Goal: Feedback & Contribution: Leave review/rating

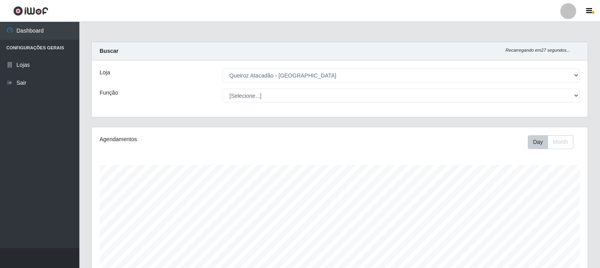
select select "464"
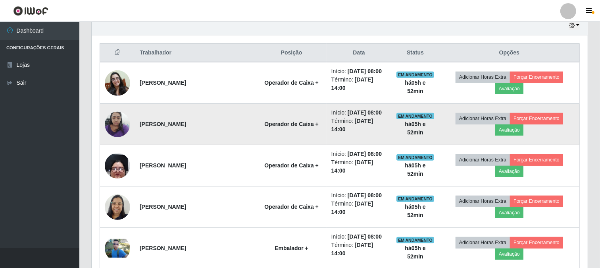
scroll to position [291, 0]
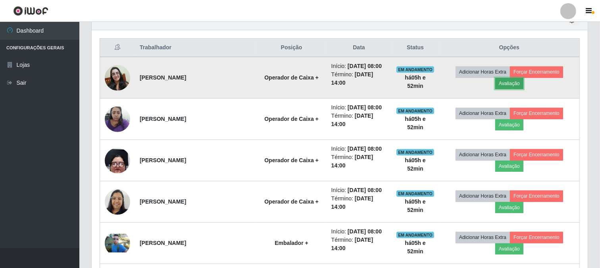
click at [503, 81] on button "Avaliação" at bounding box center [509, 83] width 28 height 11
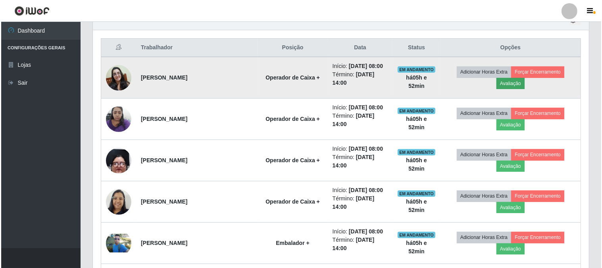
scroll to position [164, 491]
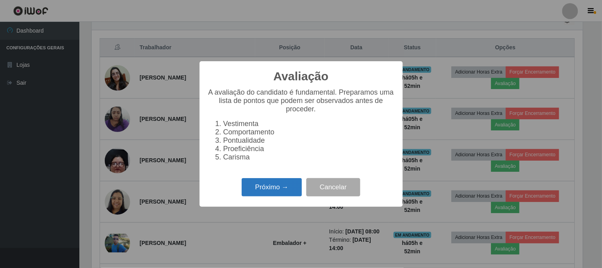
click at [262, 195] on button "Próximo →" at bounding box center [272, 187] width 60 height 19
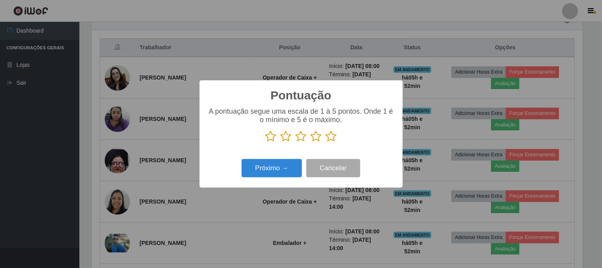
click at [332, 134] on icon at bounding box center [331, 136] width 11 height 12
click at [326, 142] on input "radio" at bounding box center [326, 142] width 0 height 0
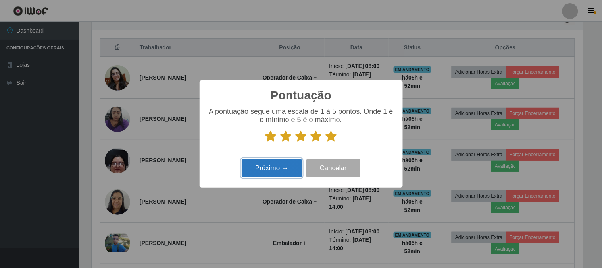
drag, startPoint x: 257, startPoint y: 174, endPoint x: 261, endPoint y: 173, distance: 4.0
click at [261, 173] on button "Próximo →" at bounding box center [272, 168] width 60 height 19
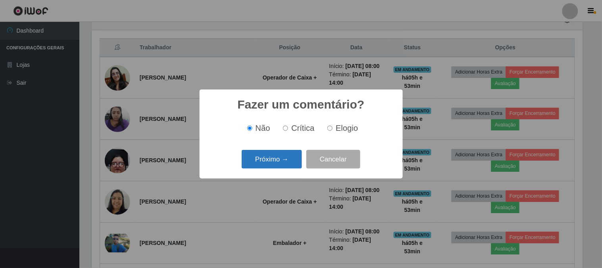
click at [275, 160] on button "Próximo →" at bounding box center [272, 159] width 60 height 19
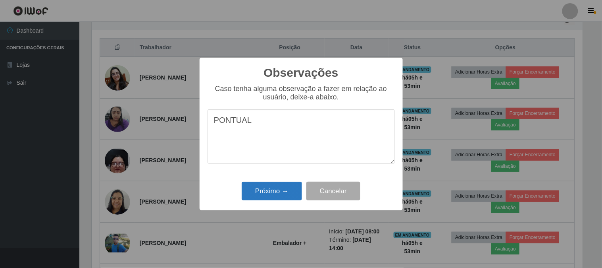
type textarea "PONTUAL"
click at [291, 189] on button "Próximo →" at bounding box center [272, 190] width 60 height 19
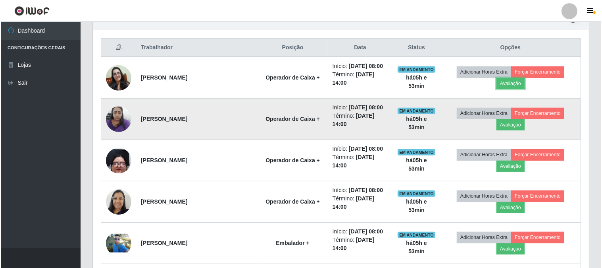
scroll to position [164, 496]
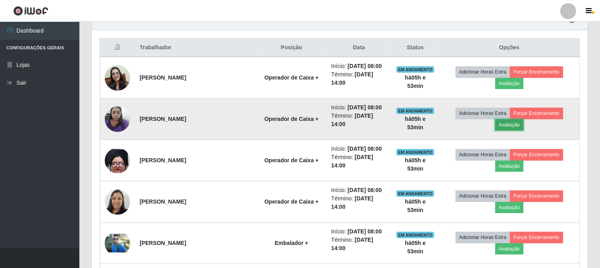
click at [511, 123] on button "Avaliação" at bounding box center [509, 124] width 28 height 11
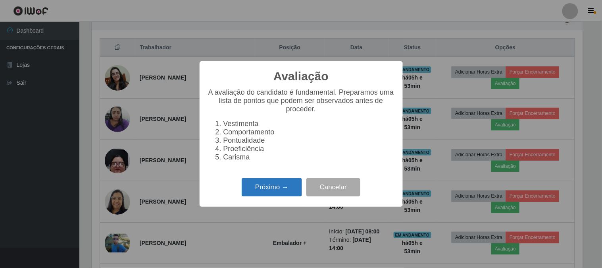
click at [297, 191] on button "Próximo →" at bounding box center [272, 187] width 60 height 19
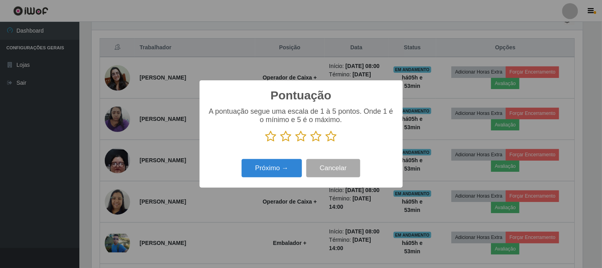
click at [331, 137] on icon at bounding box center [331, 136] width 11 height 12
click at [326, 142] on input "radio" at bounding box center [326, 142] width 0 height 0
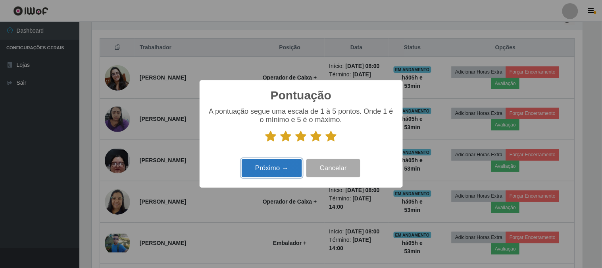
click at [278, 172] on button "Próximo →" at bounding box center [272, 168] width 60 height 19
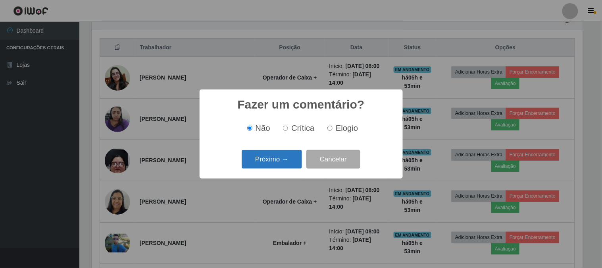
click at [281, 157] on button "Próximo →" at bounding box center [272, 159] width 60 height 19
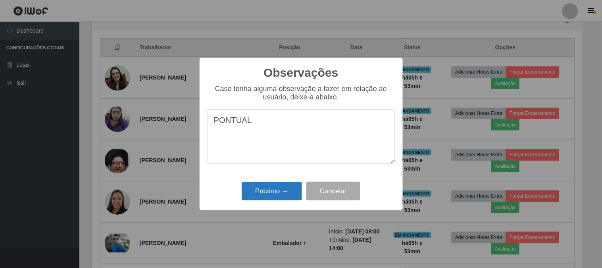
type textarea "PONTUAL"
click at [264, 193] on button "Próximo →" at bounding box center [272, 190] width 60 height 19
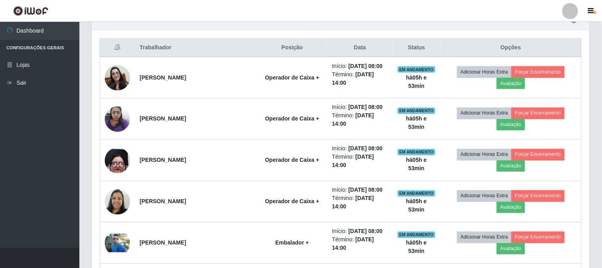
scroll to position [164, 496]
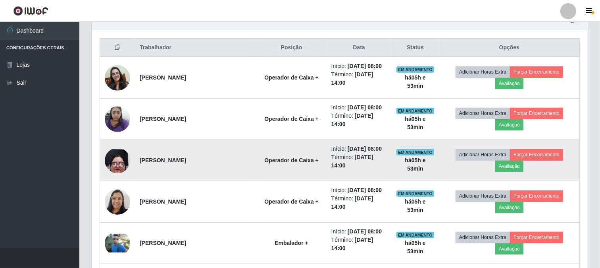
click at [515, 172] on td "Adicionar Horas Extra Forçar Encerramento Avaliação" at bounding box center [509, 160] width 141 height 41
click at [510, 168] on button "Avaliação" at bounding box center [509, 165] width 28 height 11
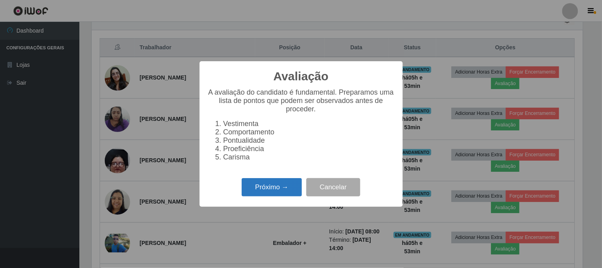
click at [272, 190] on button "Próximo →" at bounding box center [272, 187] width 60 height 19
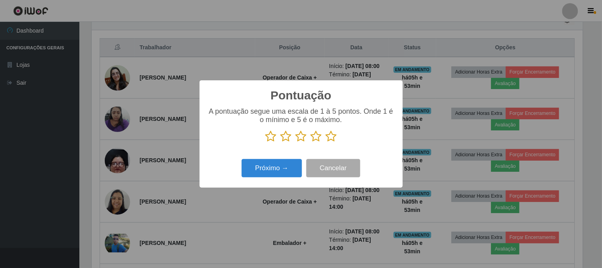
click at [332, 137] on icon at bounding box center [331, 136] width 11 height 12
click at [326, 142] on input "radio" at bounding box center [326, 142] width 0 height 0
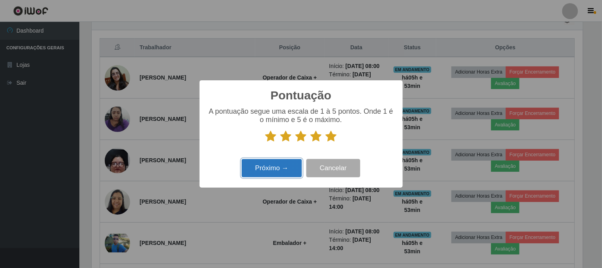
click at [266, 165] on button "Próximo →" at bounding box center [272, 168] width 60 height 19
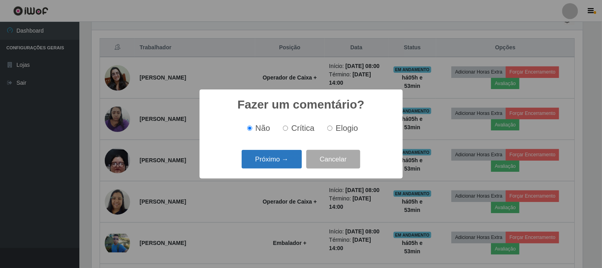
click at [275, 159] on button "Próximo →" at bounding box center [272, 159] width 60 height 19
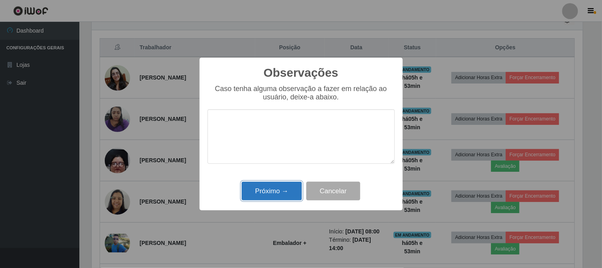
click at [283, 193] on button "Próximo →" at bounding box center [272, 190] width 60 height 19
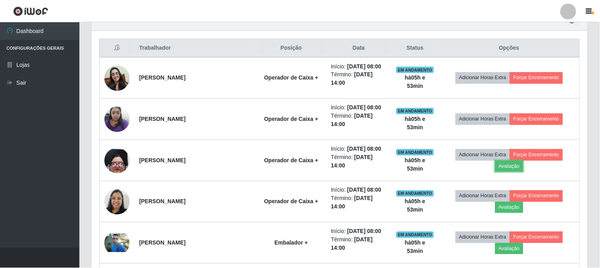
scroll to position [164, 496]
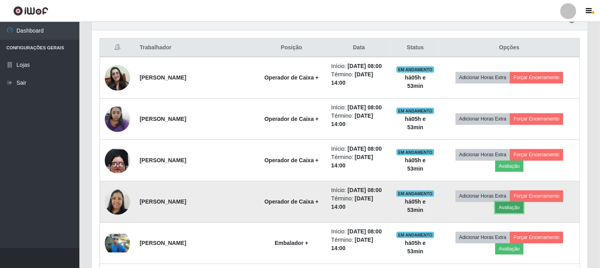
click at [510, 209] on button "Avaliação" at bounding box center [509, 207] width 28 height 11
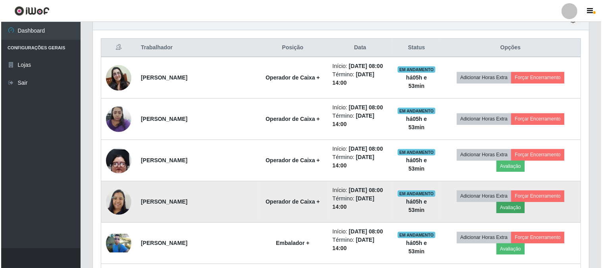
scroll to position [164, 491]
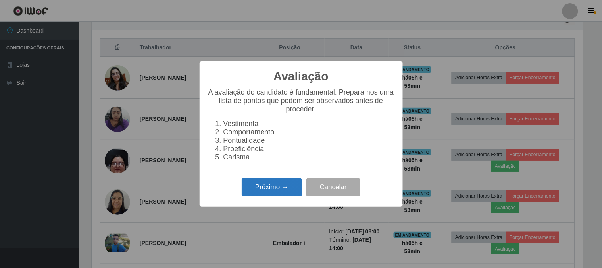
click at [263, 191] on button "Próximo →" at bounding box center [272, 187] width 60 height 19
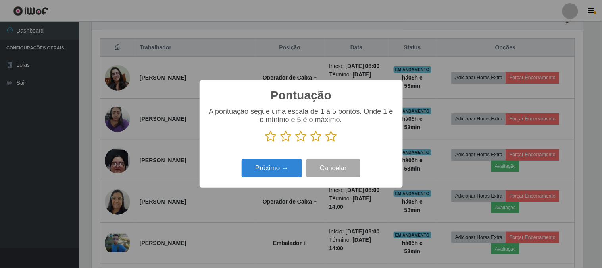
click at [332, 136] on icon at bounding box center [331, 136] width 11 height 12
click at [326, 142] on input "radio" at bounding box center [326, 142] width 0 height 0
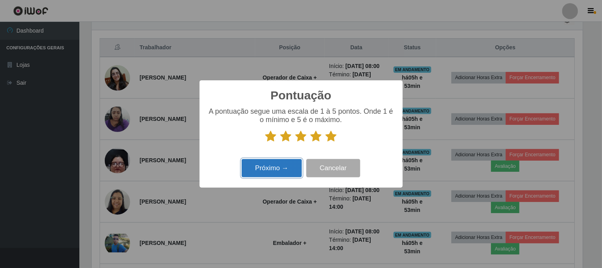
click at [258, 168] on button "Próximo →" at bounding box center [272, 168] width 60 height 19
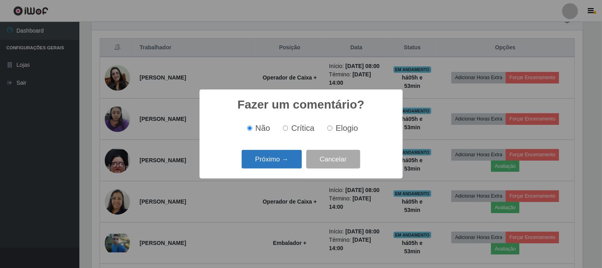
click at [272, 158] on button "Próximo →" at bounding box center [272, 159] width 60 height 19
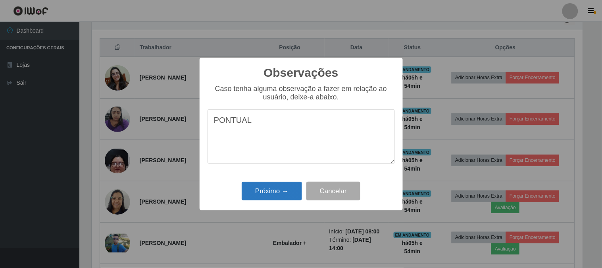
type textarea "PONTUAL"
click at [277, 190] on button "Próximo →" at bounding box center [272, 190] width 60 height 19
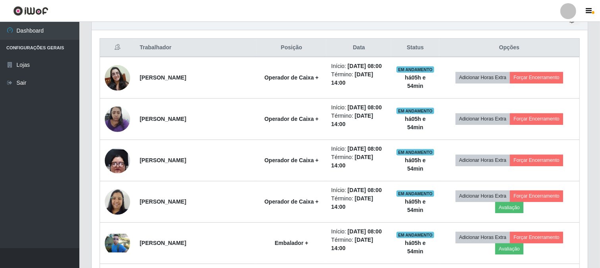
scroll to position [164, 496]
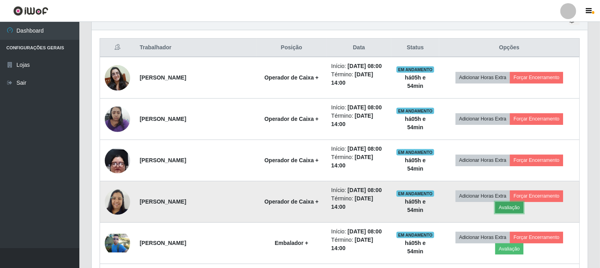
click at [513, 209] on button "Avaliação" at bounding box center [509, 207] width 28 height 11
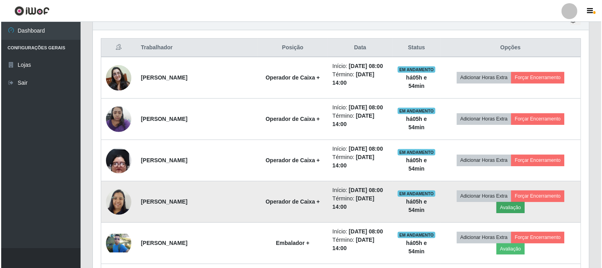
scroll to position [164, 491]
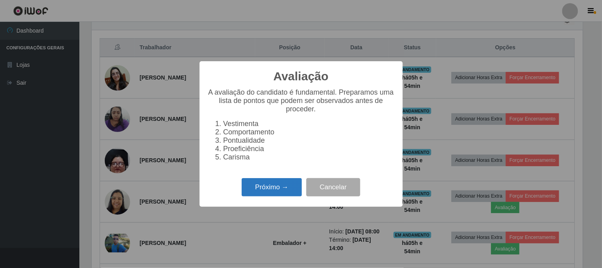
click at [260, 190] on button "Próximo →" at bounding box center [272, 187] width 60 height 19
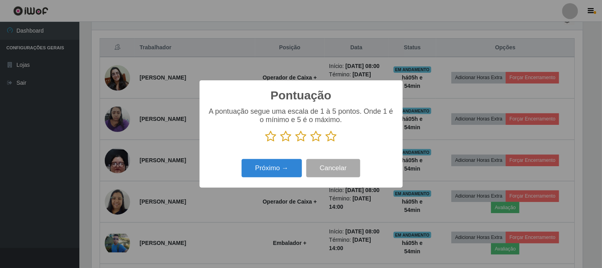
scroll to position [396796, 396469]
click at [331, 135] on icon at bounding box center [331, 136] width 11 height 12
click at [326, 142] on input "radio" at bounding box center [326, 142] width 0 height 0
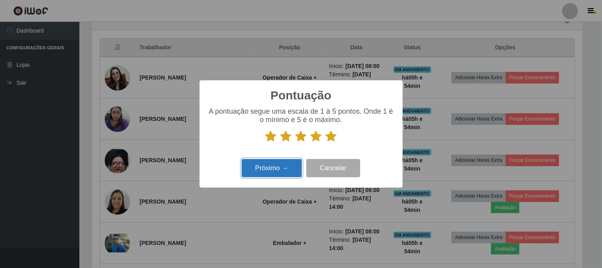
click at [258, 165] on button "Próximo →" at bounding box center [272, 168] width 60 height 19
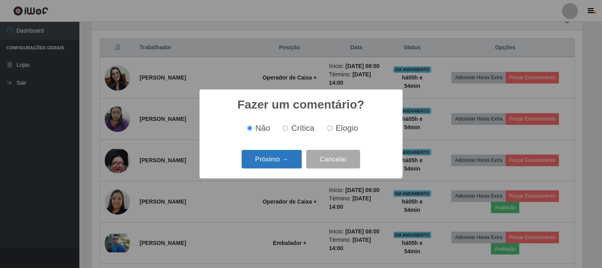
click at [262, 157] on button "Próximo →" at bounding box center [272, 159] width 60 height 19
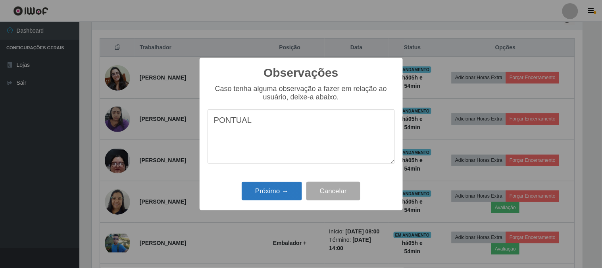
type textarea "PONTUAL"
click at [273, 189] on button "Próximo →" at bounding box center [272, 190] width 60 height 19
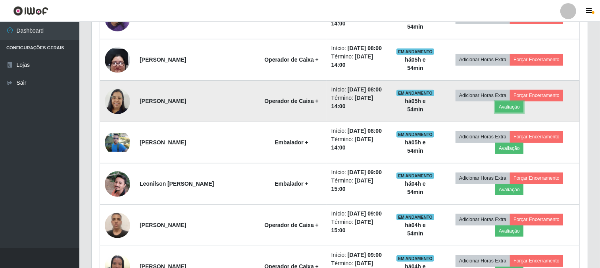
scroll to position [423, 0]
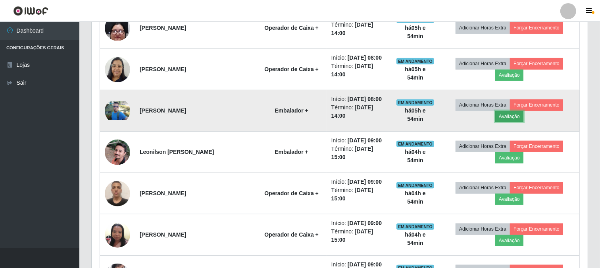
click at [507, 116] on button "Avaliação" at bounding box center [509, 116] width 28 height 11
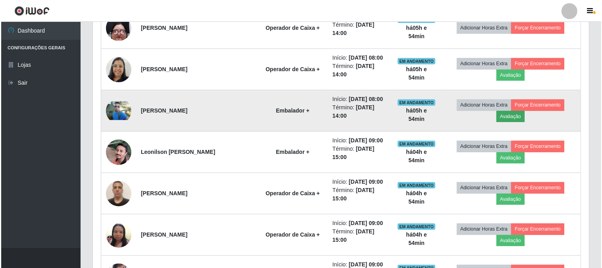
scroll to position [164, 491]
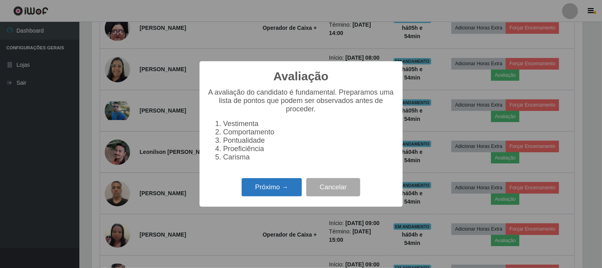
click at [260, 191] on button "Próximo →" at bounding box center [272, 187] width 60 height 19
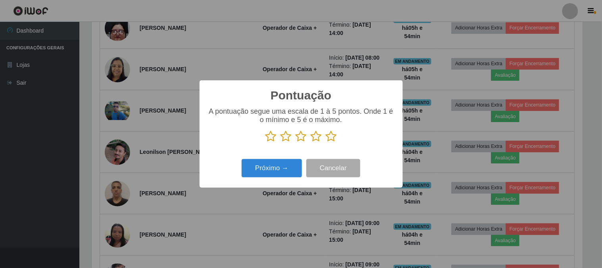
scroll to position [396796, 396469]
click at [332, 136] on icon at bounding box center [331, 136] width 11 height 12
click at [326, 142] on input "radio" at bounding box center [326, 142] width 0 height 0
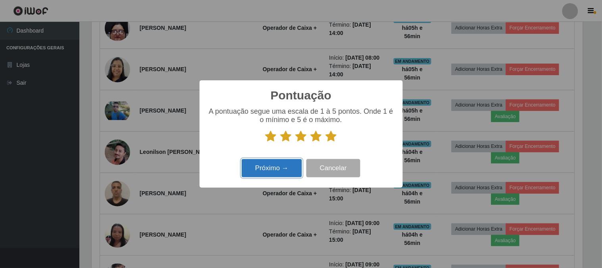
click at [275, 170] on button "Próximo →" at bounding box center [272, 168] width 60 height 19
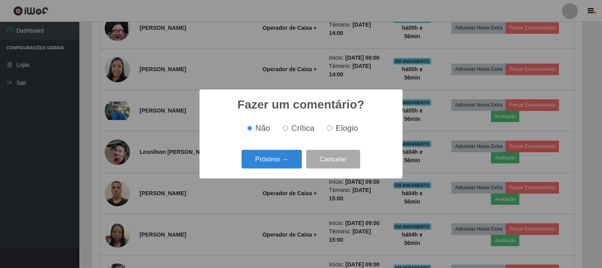
click at [275, 170] on div "Próximo → Cancelar" at bounding box center [301, 159] width 187 height 23
click at [272, 159] on button "Próximo →" at bounding box center [272, 159] width 60 height 19
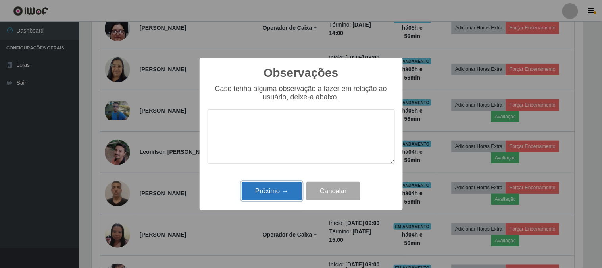
click at [273, 188] on button "Próximo →" at bounding box center [272, 190] width 60 height 19
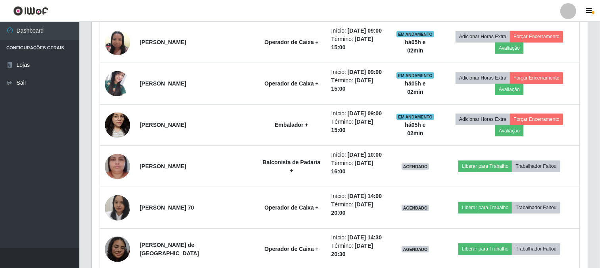
scroll to position [600, 0]
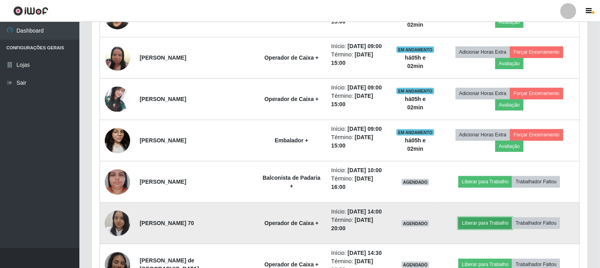
click at [496, 223] on button "Liberar para Trabalho" at bounding box center [485, 222] width 54 height 11
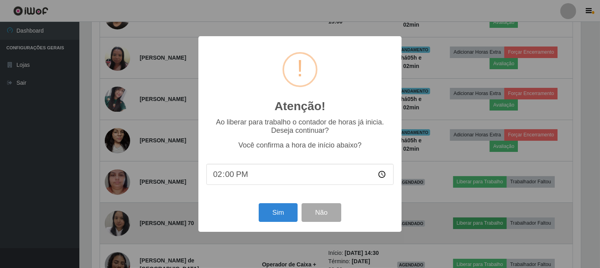
scroll to position [164, 491]
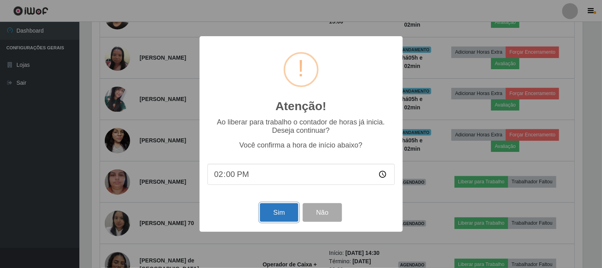
click at [274, 217] on button "Sim" at bounding box center [279, 212] width 39 height 19
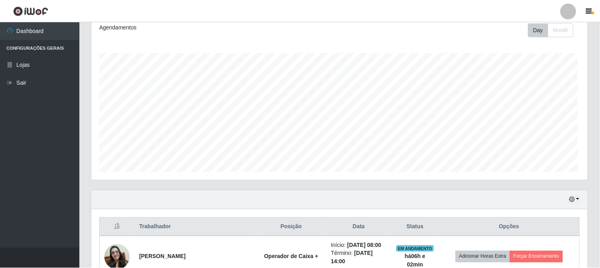
scroll to position [96, 0]
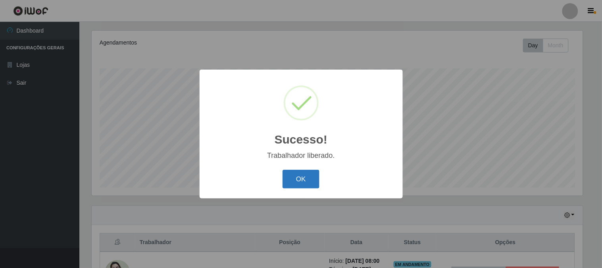
click at [291, 179] on button "OK" at bounding box center [301, 179] width 37 height 19
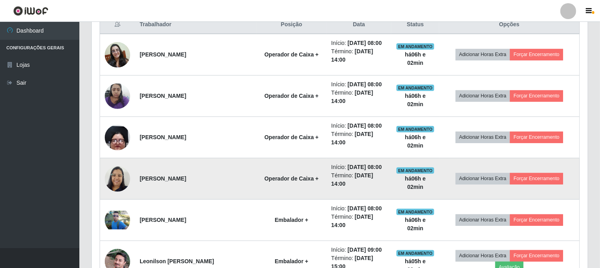
scroll to position [317, 0]
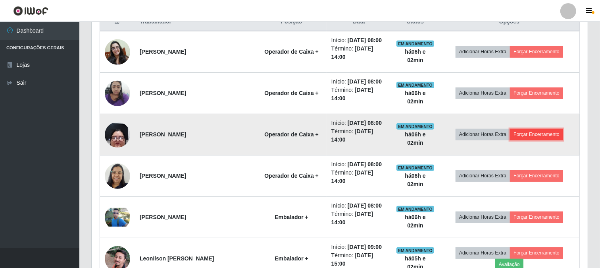
click at [534, 134] on button "Forçar Encerramento" at bounding box center [536, 134] width 53 height 11
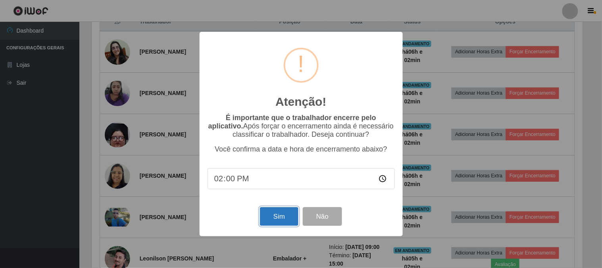
click at [275, 217] on button "Sim" at bounding box center [279, 216] width 39 height 19
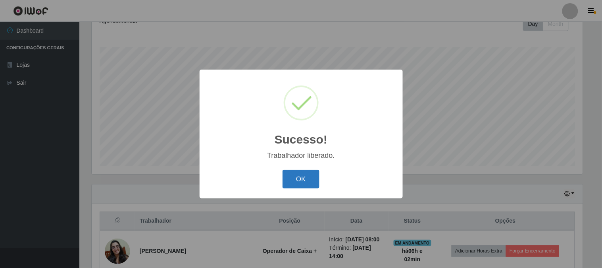
click at [300, 177] on button "OK" at bounding box center [301, 179] width 37 height 19
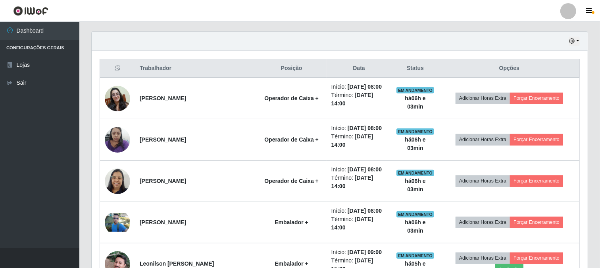
scroll to position [250, 0]
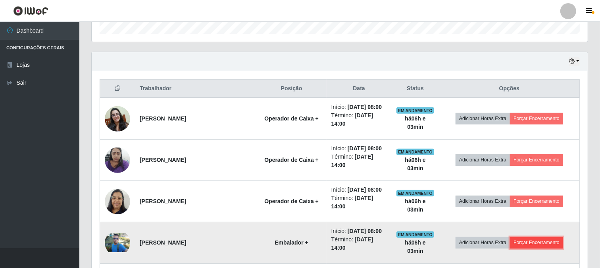
click at [534, 242] on button "Forçar Encerramento" at bounding box center [536, 242] width 53 height 11
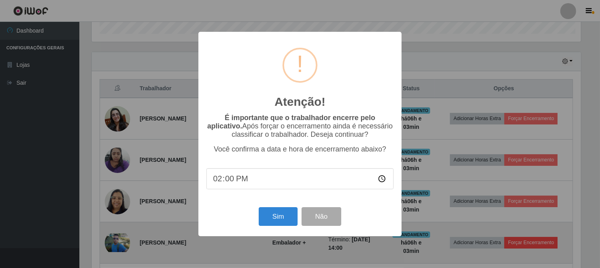
scroll to position [164, 491]
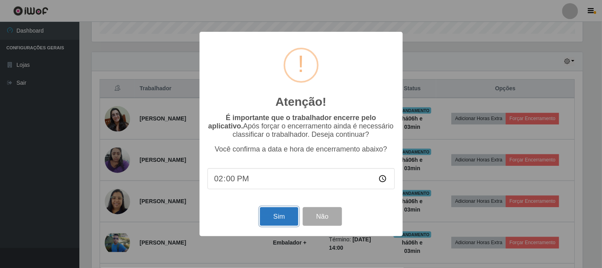
click at [274, 225] on button "Sim" at bounding box center [279, 216] width 39 height 19
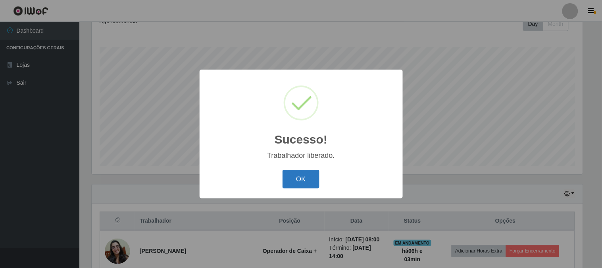
click at [305, 175] on button "OK" at bounding box center [301, 179] width 37 height 19
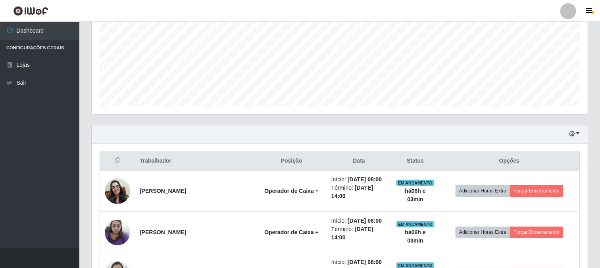
scroll to position [295, 0]
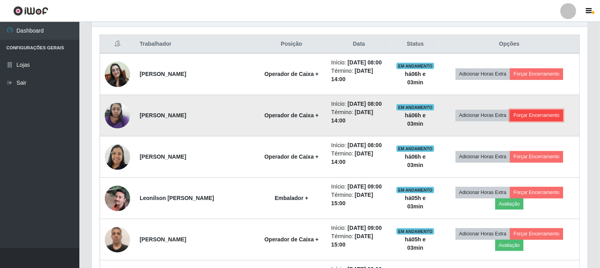
click at [529, 112] on button "Forçar Encerramento" at bounding box center [536, 115] width 53 height 11
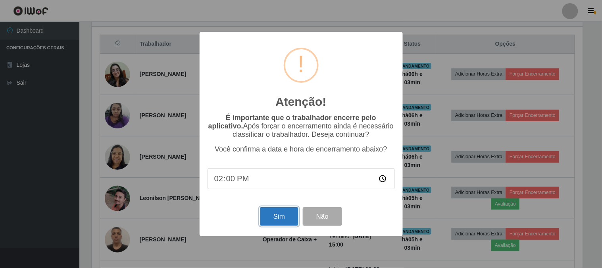
click at [285, 223] on button "Sim" at bounding box center [279, 216] width 39 height 19
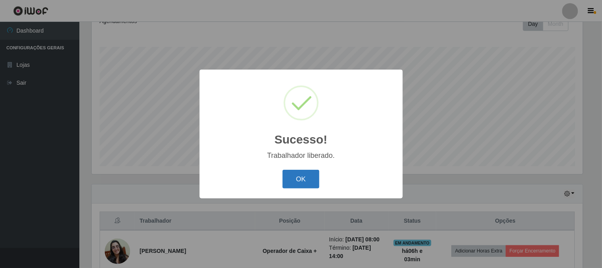
click at [300, 182] on button "OK" at bounding box center [301, 179] width 37 height 19
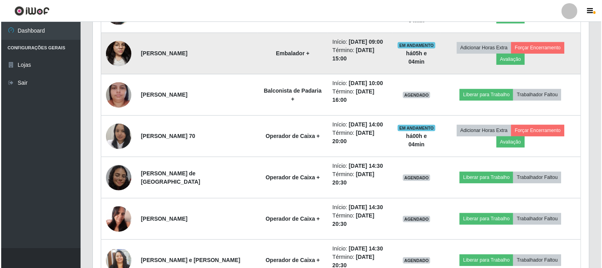
scroll to position [603, 0]
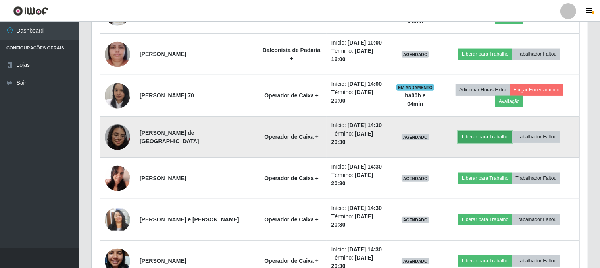
click at [478, 137] on button "Liberar para Trabalho" at bounding box center [485, 136] width 54 height 11
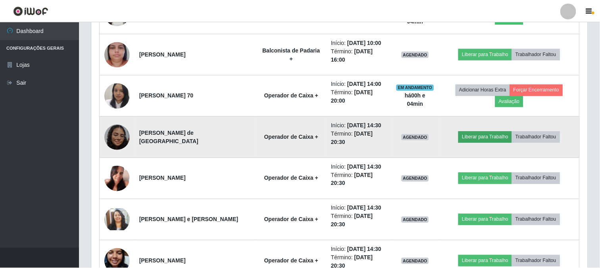
scroll to position [164, 491]
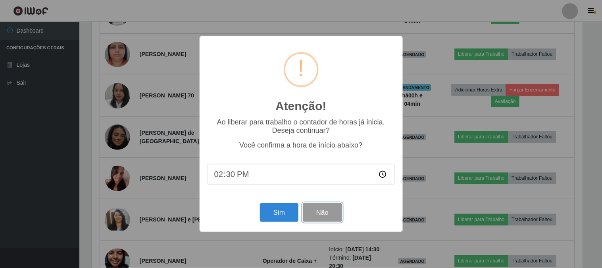
click at [329, 219] on button "Não" at bounding box center [322, 212] width 39 height 19
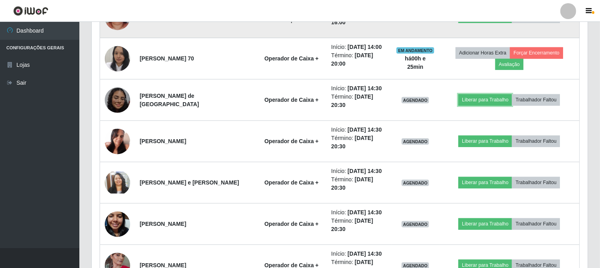
scroll to position [692, 0]
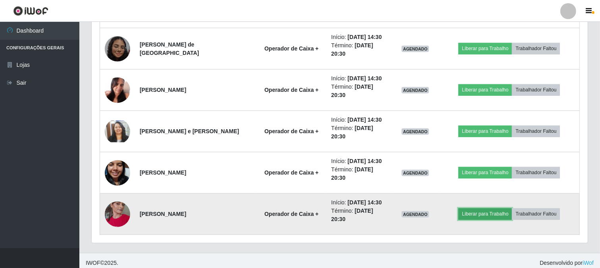
click at [505, 214] on button "Liberar para Trabalho" at bounding box center [485, 213] width 54 height 11
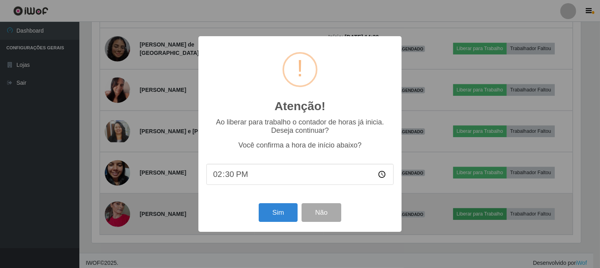
scroll to position [164, 491]
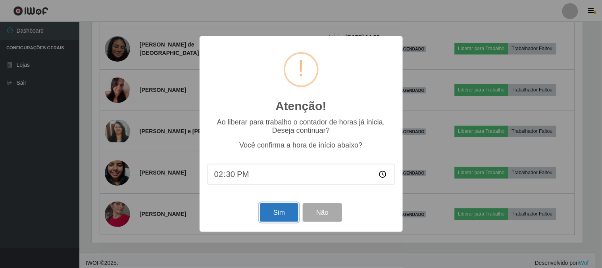
click at [278, 212] on button "Sim" at bounding box center [279, 212] width 39 height 19
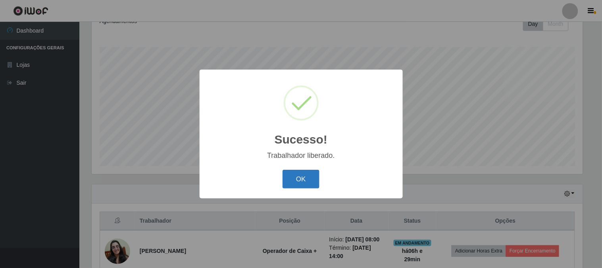
click at [300, 178] on button "OK" at bounding box center [301, 179] width 37 height 19
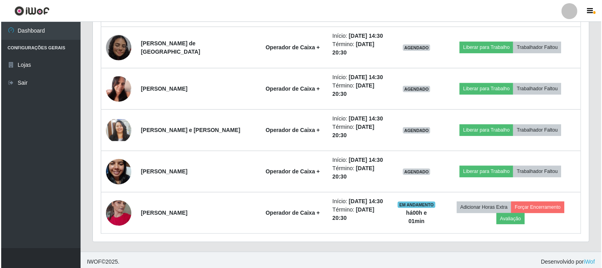
scroll to position [696, 0]
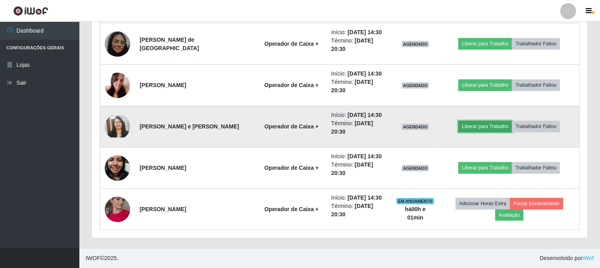
click at [491, 129] on button "Liberar para Trabalho" at bounding box center [485, 126] width 54 height 11
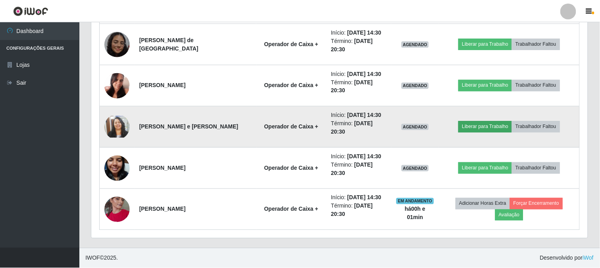
scroll to position [164, 491]
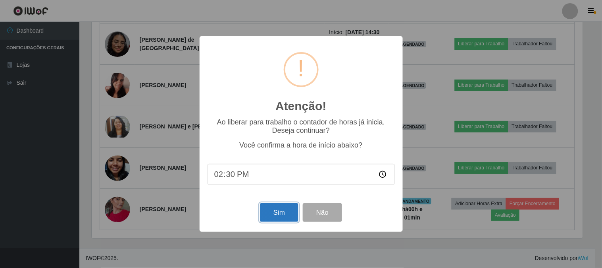
click at [291, 214] on button "Sim" at bounding box center [279, 212] width 39 height 19
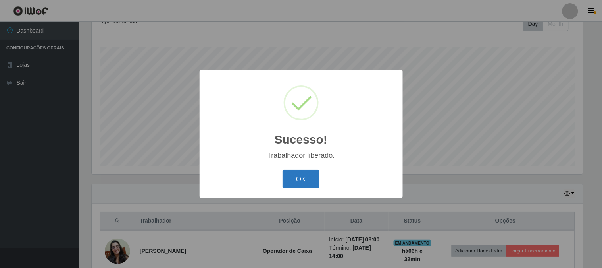
click at [298, 175] on button "OK" at bounding box center [301, 179] width 37 height 19
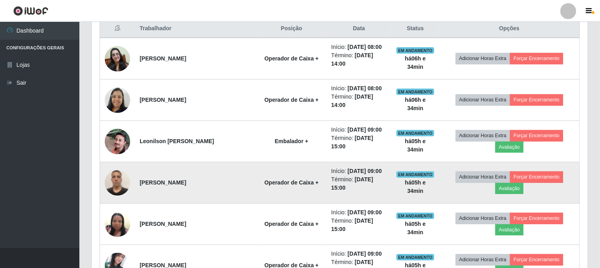
scroll to position [295, 0]
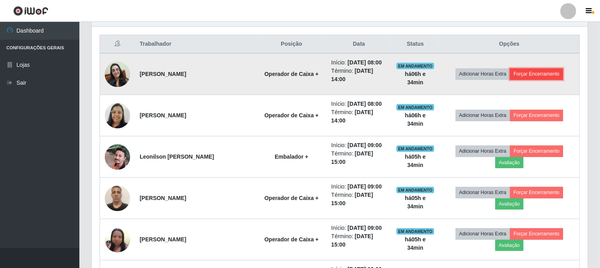
click at [547, 74] on button "Forçar Encerramento" at bounding box center [536, 73] width 53 height 11
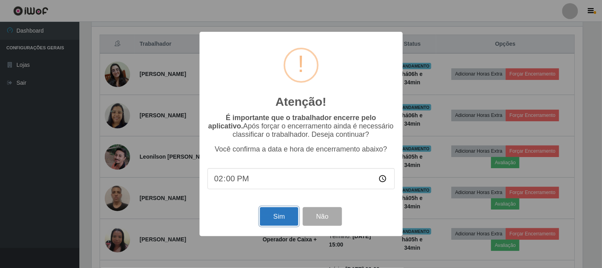
click at [286, 215] on button "Sim" at bounding box center [279, 216] width 39 height 19
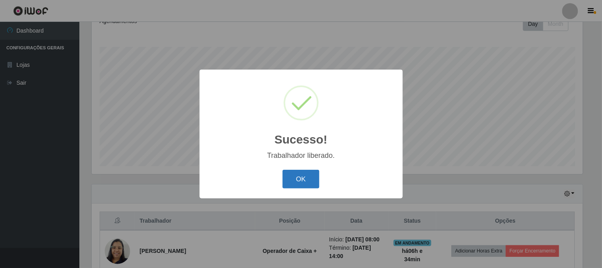
click at [302, 179] on button "OK" at bounding box center [301, 179] width 37 height 19
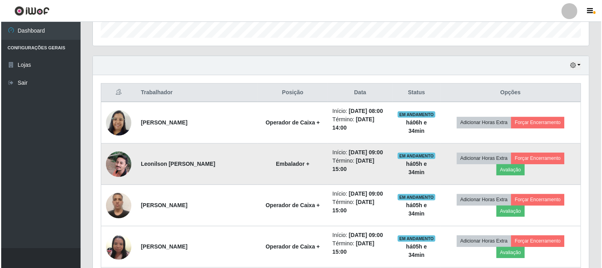
scroll to position [250, 0]
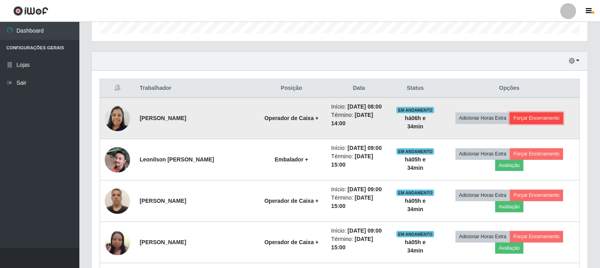
click at [519, 113] on button "Forçar Encerramento" at bounding box center [536, 117] width 53 height 11
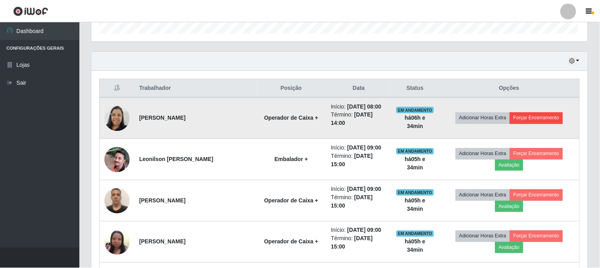
scroll to position [164, 491]
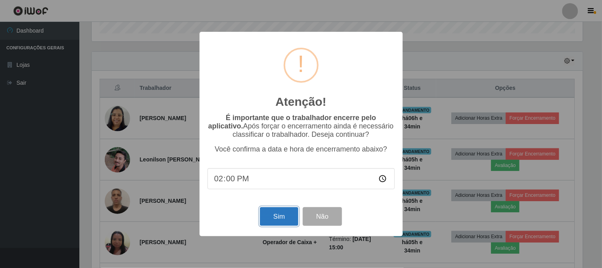
click at [287, 221] on button "Sim" at bounding box center [279, 216] width 39 height 19
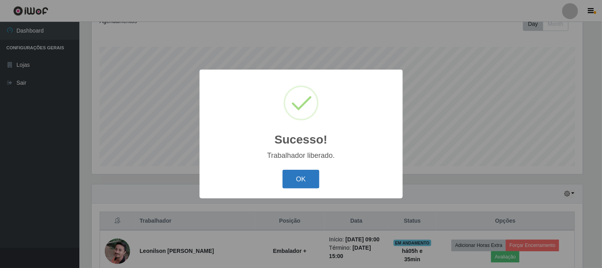
click at [306, 177] on button "OK" at bounding box center [301, 179] width 37 height 19
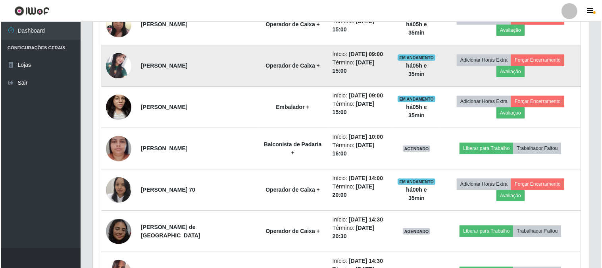
scroll to position [515, 0]
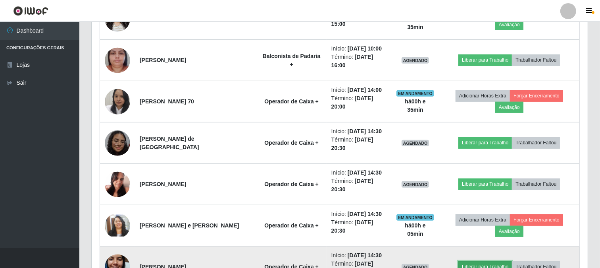
click at [491, 261] on button "Liberar para Trabalho" at bounding box center [485, 266] width 54 height 11
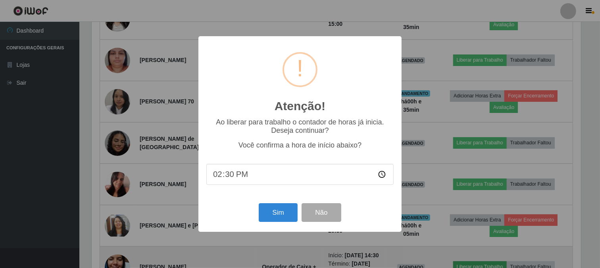
scroll to position [164, 491]
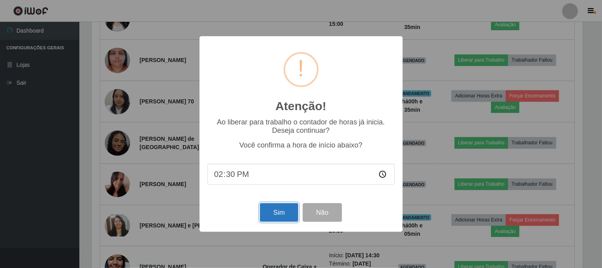
click at [276, 210] on button "Sim" at bounding box center [279, 212] width 39 height 19
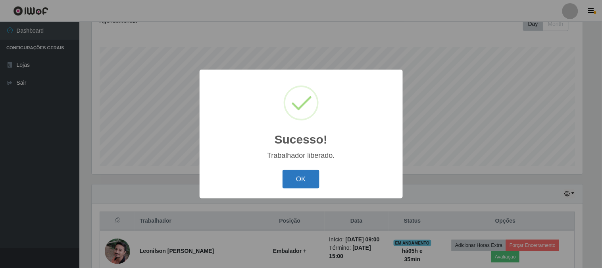
click at [287, 177] on button "OK" at bounding box center [301, 179] width 37 height 19
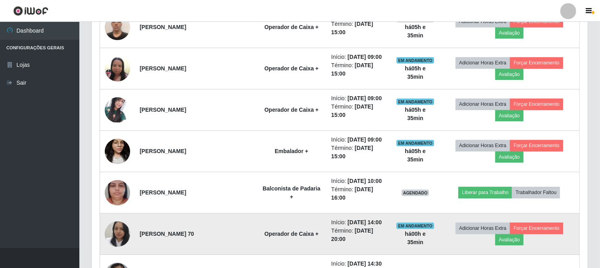
scroll to position [427, 0]
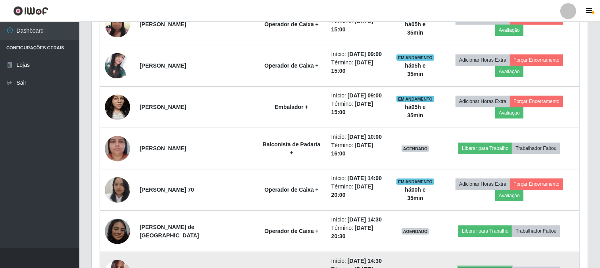
click at [472, 266] on button "Liberar para Trabalho" at bounding box center [485, 271] width 54 height 11
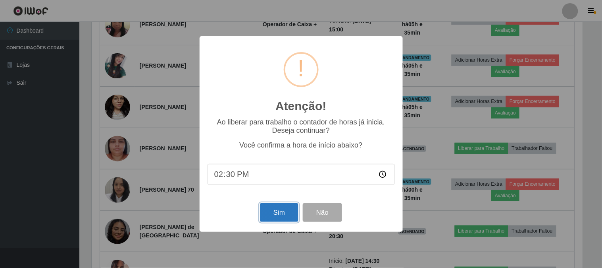
click at [273, 216] on button "Sim" at bounding box center [279, 212] width 39 height 19
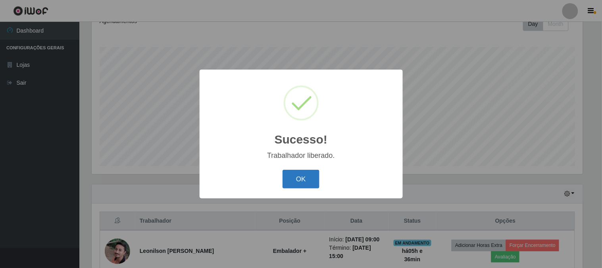
click at [312, 176] on button "OK" at bounding box center [301, 179] width 37 height 19
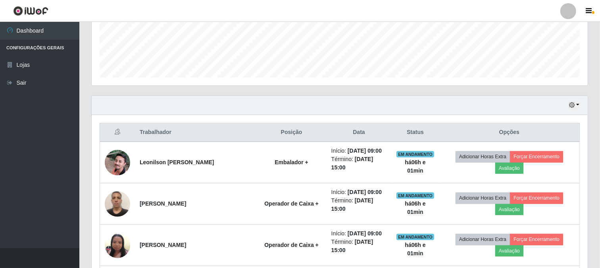
scroll to position [250, 0]
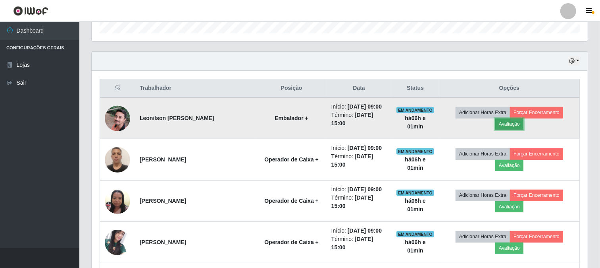
click at [524, 118] on button "Avaliação" at bounding box center [509, 123] width 28 height 11
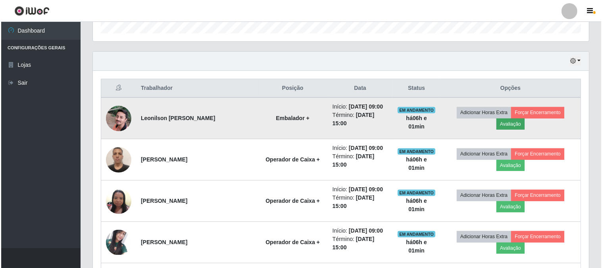
scroll to position [164, 491]
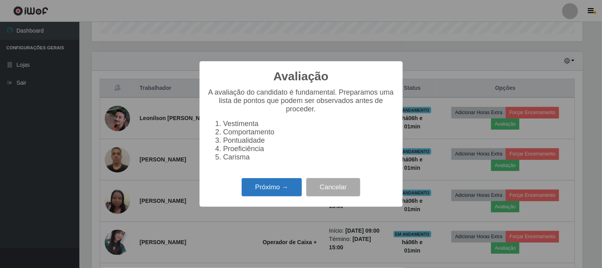
click at [272, 191] on button "Próximo →" at bounding box center [272, 187] width 60 height 19
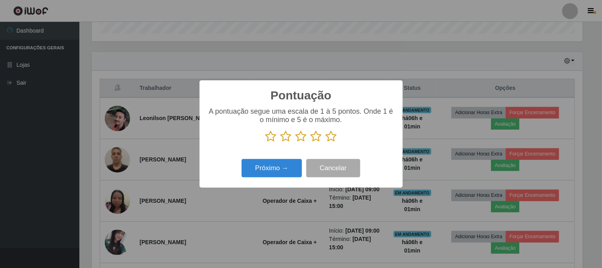
scroll to position [396796, 396469]
click at [328, 137] on icon at bounding box center [331, 136] width 11 height 12
click at [326, 142] on input "radio" at bounding box center [326, 142] width 0 height 0
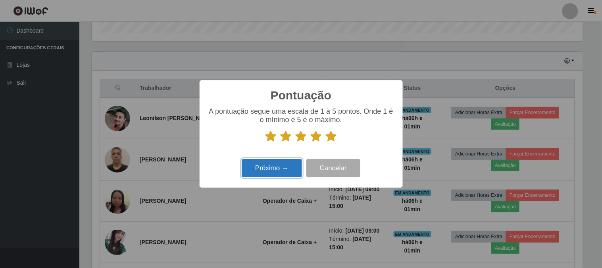
click at [296, 168] on button "Próximo →" at bounding box center [272, 168] width 60 height 19
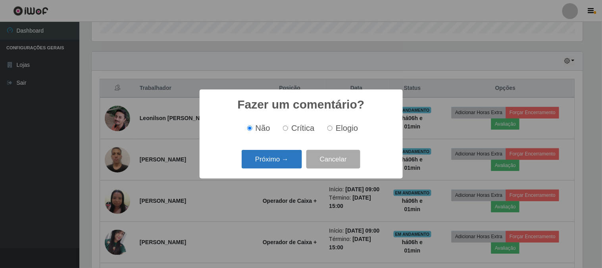
click at [260, 167] on button "Próximo →" at bounding box center [272, 159] width 60 height 19
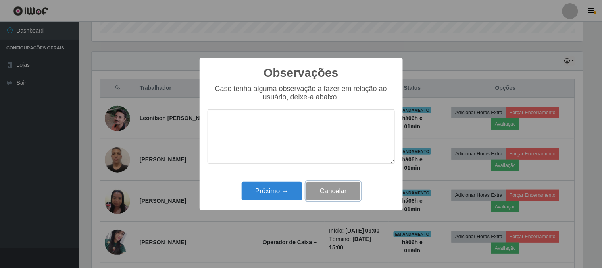
click at [324, 190] on button "Cancelar" at bounding box center [333, 190] width 54 height 19
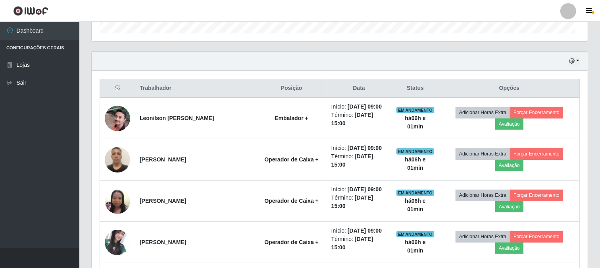
scroll to position [164, 496]
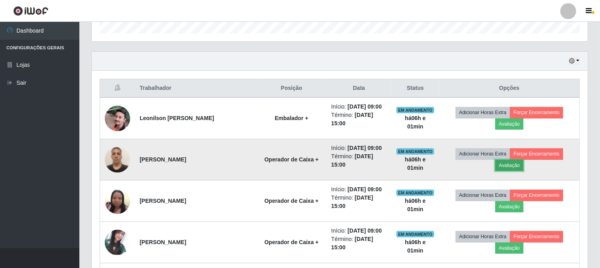
click at [524, 160] on button "Avaliação" at bounding box center [509, 165] width 28 height 11
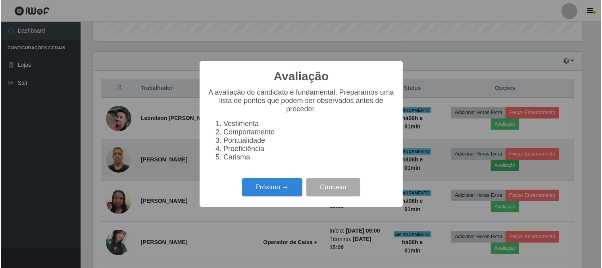
scroll to position [164, 491]
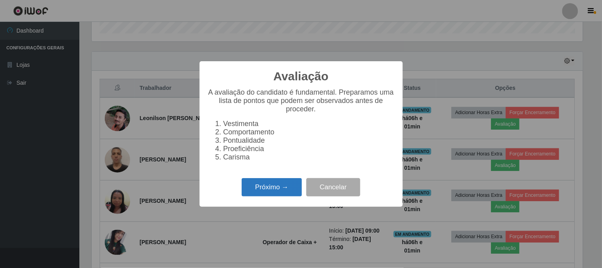
click at [260, 195] on button "Próximo →" at bounding box center [272, 187] width 60 height 19
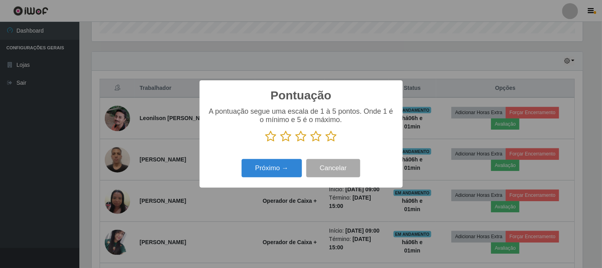
scroll to position [396796, 396469]
click at [331, 133] on icon at bounding box center [331, 136] width 11 height 12
click at [326, 142] on input "radio" at bounding box center [326, 142] width 0 height 0
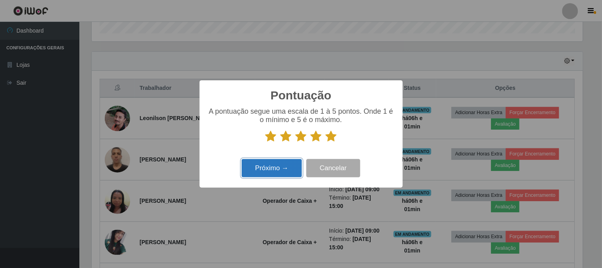
click at [288, 168] on button "Próximo →" at bounding box center [272, 168] width 60 height 19
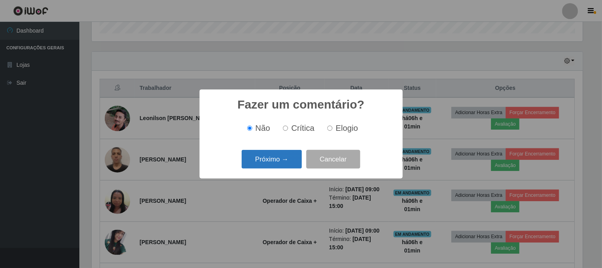
click at [287, 162] on button "Próximo →" at bounding box center [272, 159] width 60 height 19
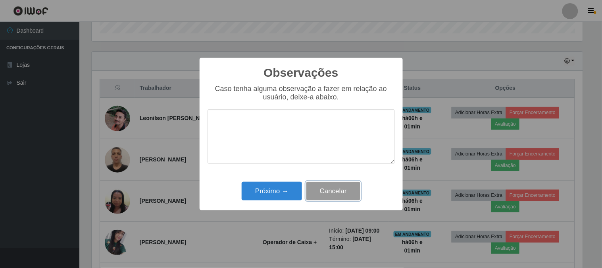
click at [351, 191] on button "Cancelar" at bounding box center [333, 190] width 54 height 19
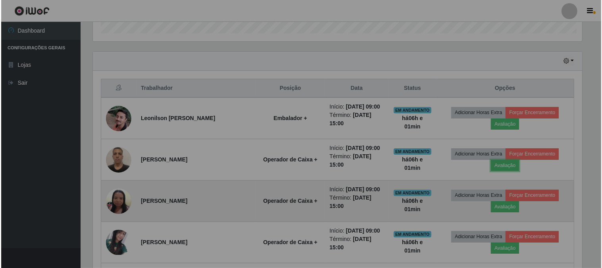
scroll to position [164, 496]
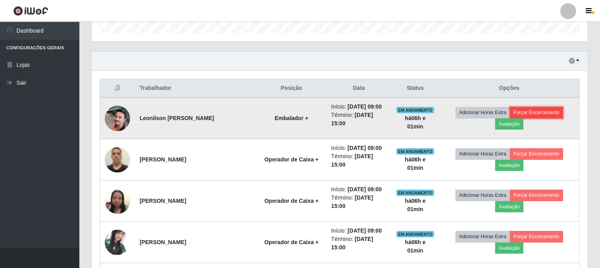
click at [516, 113] on button "Forçar Encerramento" at bounding box center [536, 112] width 53 height 11
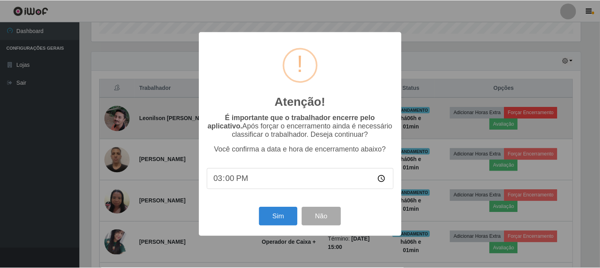
scroll to position [164, 491]
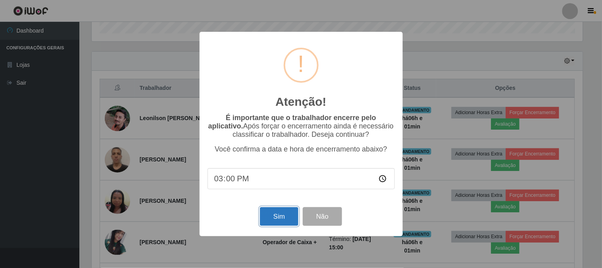
click at [272, 225] on button "Sim" at bounding box center [279, 216] width 39 height 19
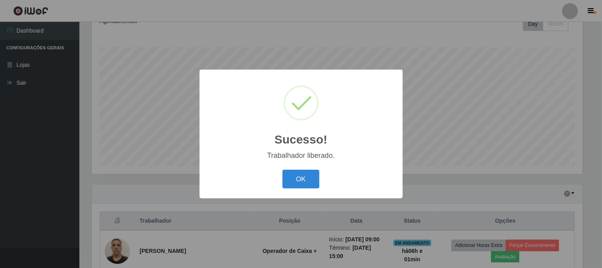
click at [298, 166] on div "Sucesso! × Trabalhador liberado. OK Cancel" at bounding box center [301, 133] width 203 height 129
click at [293, 184] on button "OK" at bounding box center [301, 179] width 37 height 19
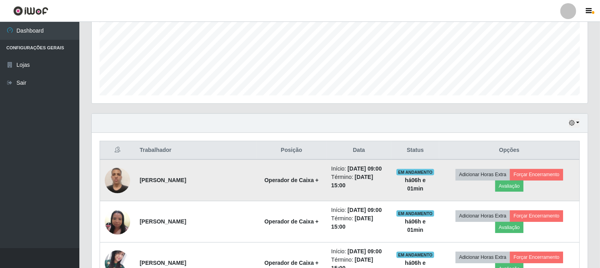
scroll to position [206, 0]
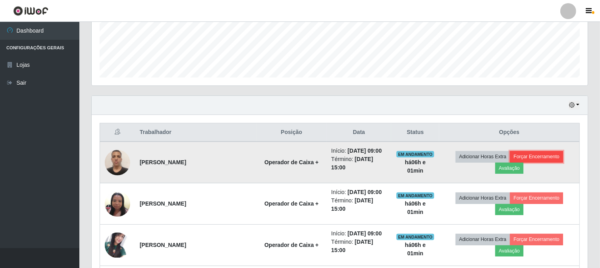
click at [534, 162] on button "Forçar Encerramento" at bounding box center [536, 156] width 53 height 11
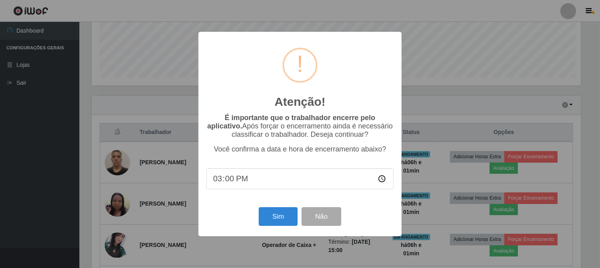
scroll to position [164, 491]
click at [273, 220] on button "Sim" at bounding box center [279, 216] width 39 height 19
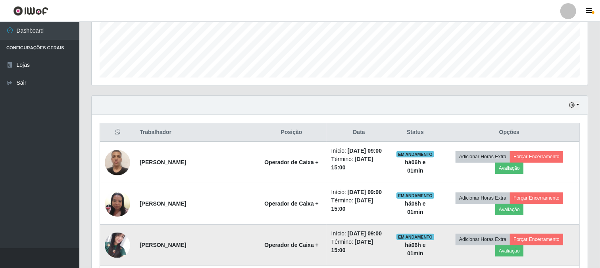
scroll to position [396796, 396469]
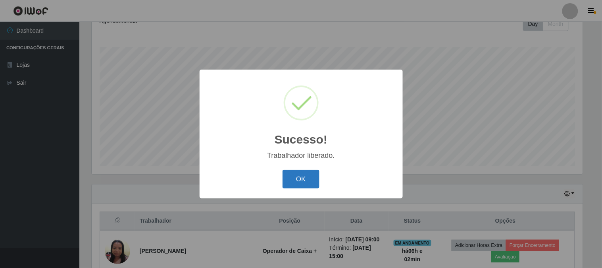
click at [314, 179] on button "OK" at bounding box center [301, 179] width 37 height 19
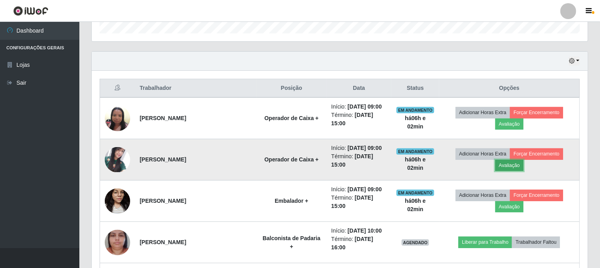
click at [524, 160] on button "Avaliação" at bounding box center [509, 165] width 28 height 11
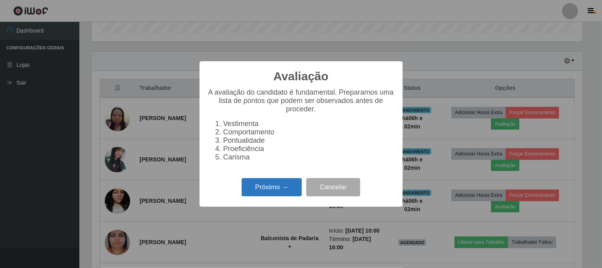
click at [292, 187] on button "Próximo →" at bounding box center [272, 187] width 60 height 19
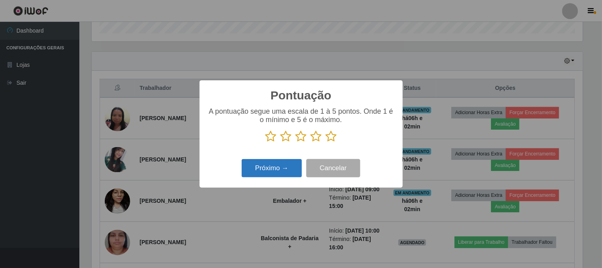
drag, startPoint x: 331, startPoint y: 137, endPoint x: 284, endPoint y: 175, distance: 60.1
click at [329, 140] on icon at bounding box center [331, 136] width 11 height 12
click at [326, 142] on input "radio" at bounding box center [326, 142] width 0 height 0
click at [275, 171] on button "Próximo →" at bounding box center [272, 168] width 60 height 19
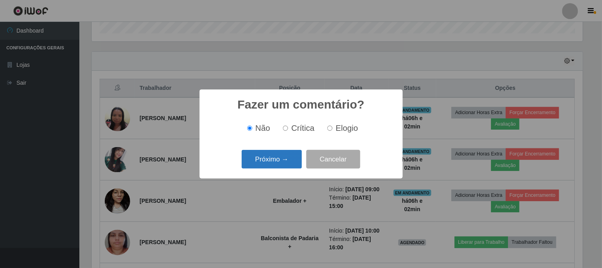
click at [279, 164] on button "Próximo →" at bounding box center [272, 159] width 60 height 19
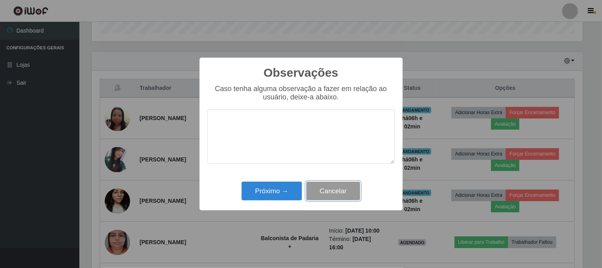
click at [341, 199] on button "Cancelar" at bounding box center [333, 190] width 54 height 19
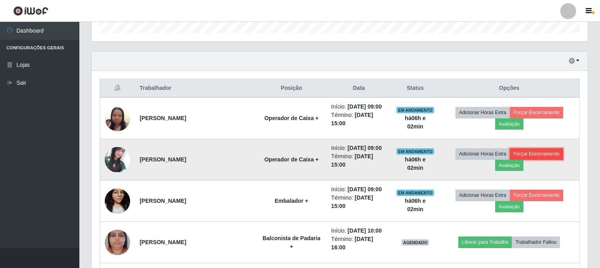
click at [514, 149] on button "Forçar Encerramento" at bounding box center [536, 153] width 53 height 11
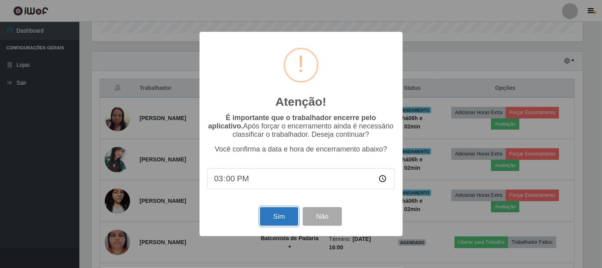
click at [283, 212] on button "Sim" at bounding box center [279, 216] width 39 height 19
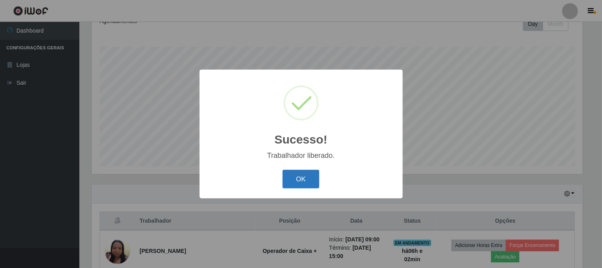
click at [297, 182] on button "OK" at bounding box center [301, 179] width 37 height 19
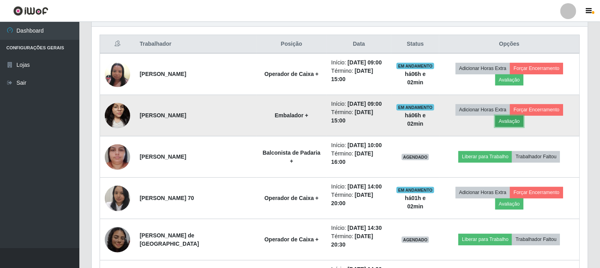
click at [524, 116] on button "Avaliação" at bounding box center [509, 121] width 28 height 11
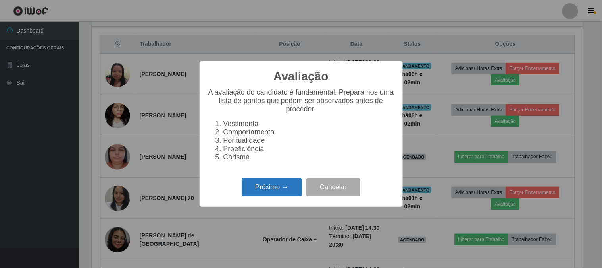
click at [274, 195] on button "Próximo →" at bounding box center [272, 187] width 60 height 19
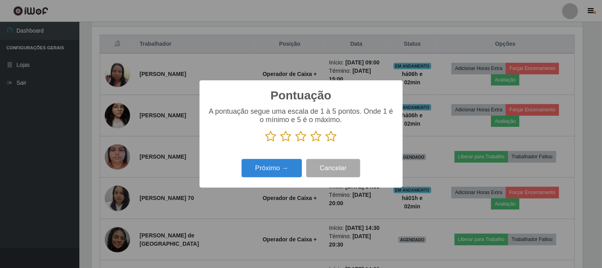
click at [328, 141] on icon at bounding box center [331, 136] width 11 height 12
click at [326, 142] on input "radio" at bounding box center [326, 142] width 0 height 0
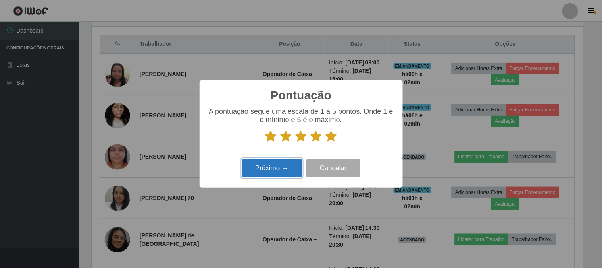
click at [280, 171] on button "Próximo →" at bounding box center [272, 168] width 60 height 19
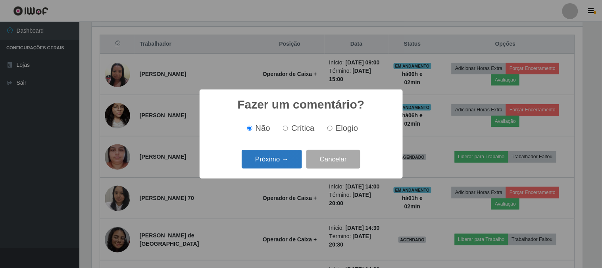
click at [289, 157] on button "Próximo →" at bounding box center [272, 159] width 60 height 19
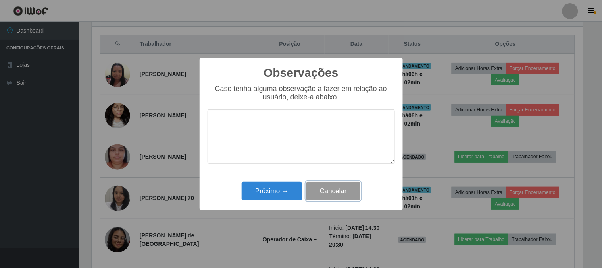
click at [348, 188] on button "Cancelar" at bounding box center [333, 190] width 54 height 19
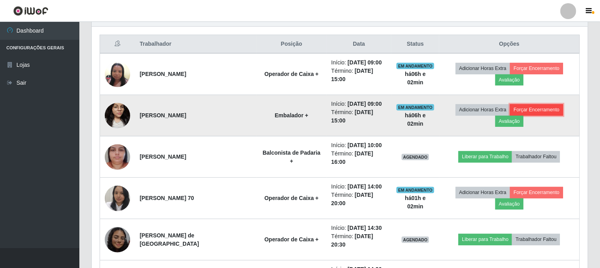
click at [521, 109] on button "Forçar Encerramento" at bounding box center [536, 109] width 53 height 11
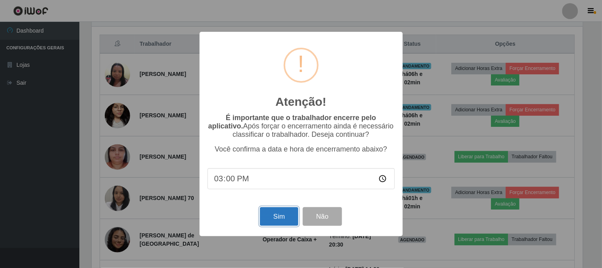
click at [287, 224] on button "Sim" at bounding box center [279, 216] width 39 height 19
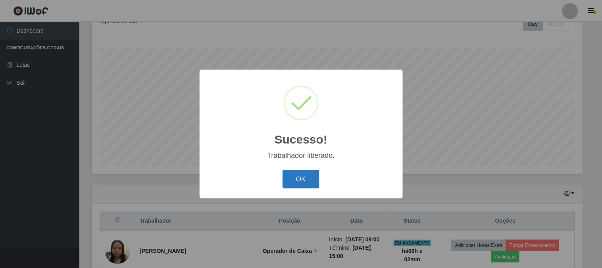
click at [314, 180] on button "OK" at bounding box center [301, 179] width 37 height 19
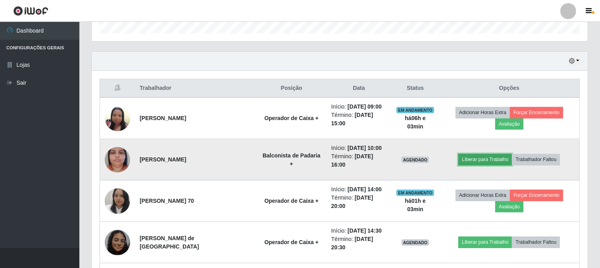
click at [480, 156] on button "Liberar para Trabalho" at bounding box center [485, 159] width 54 height 11
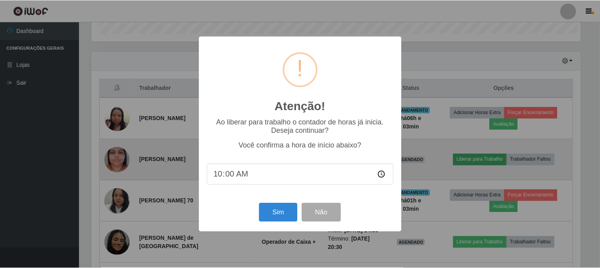
scroll to position [164, 491]
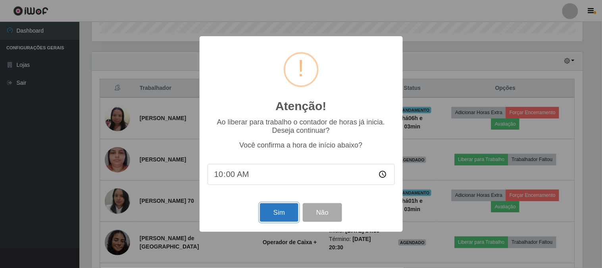
click at [288, 211] on button "Sim" at bounding box center [279, 212] width 39 height 19
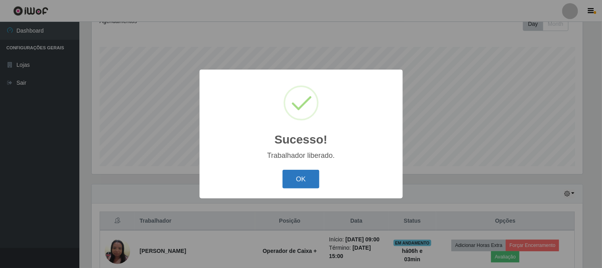
click at [313, 180] on button "OK" at bounding box center [301, 179] width 37 height 19
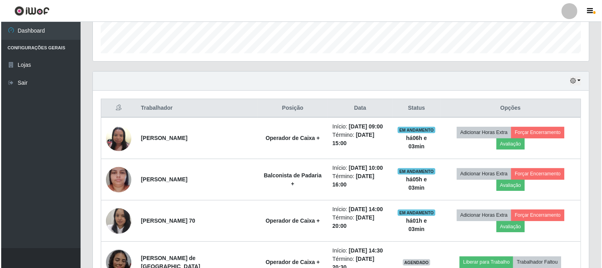
scroll to position [250, 0]
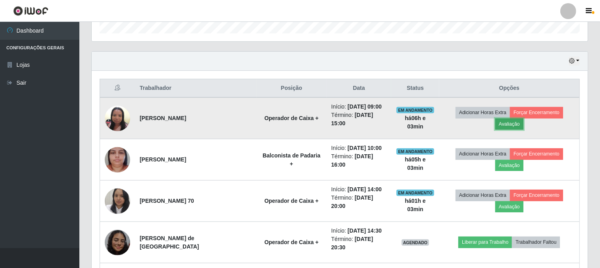
click at [524, 118] on button "Avaliação" at bounding box center [509, 123] width 28 height 11
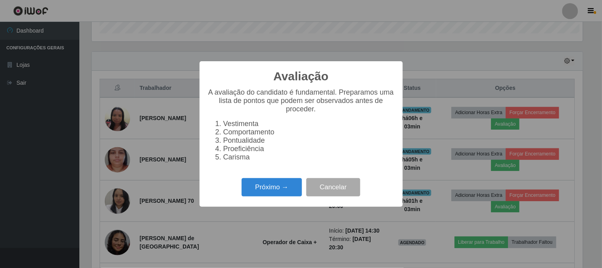
scroll to position [164, 491]
click at [291, 196] on button "Próximo →" at bounding box center [272, 187] width 60 height 19
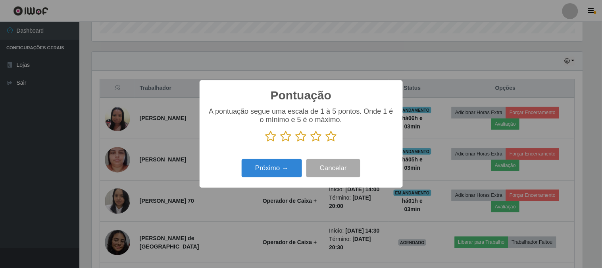
click at [331, 135] on icon at bounding box center [331, 136] width 11 height 12
click at [326, 142] on input "radio" at bounding box center [326, 142] width 0 height 0
drag, startPoint x: 260, startPoint y: 179, endPoint x: 263, endPoint y: 175, distance: 5.2
click at [261, 177] on div "Próximo → Cancelar" at bounding box center [301, 167] width 187 height 23
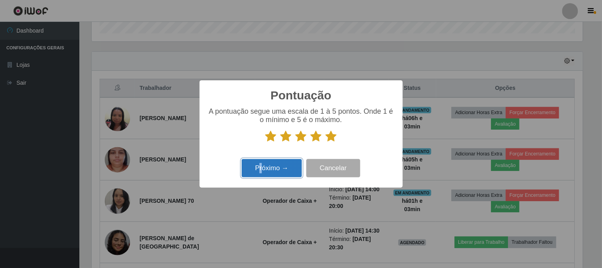
click at [273, 168] on button "Próximo →" at bounding box center [272, 168] width 60 height 19
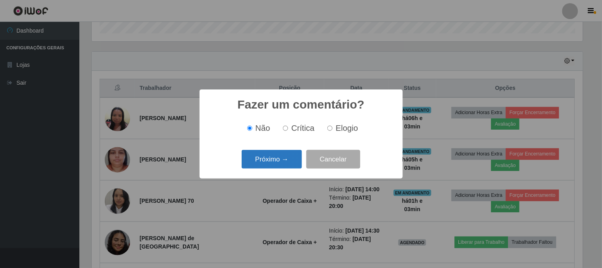
click at [282, 155] on button "Próximo →" at bounding box center [272, 159] width 60 height 19
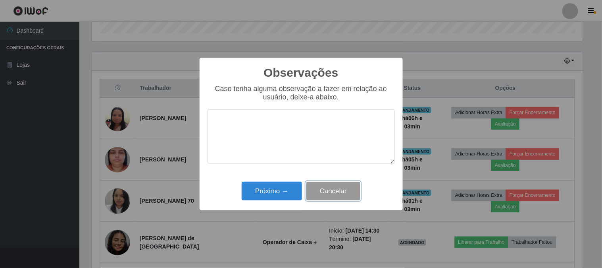
click at [344, 191] on button "Cancelar" at bounding box center [333, 190] width 54 height 19
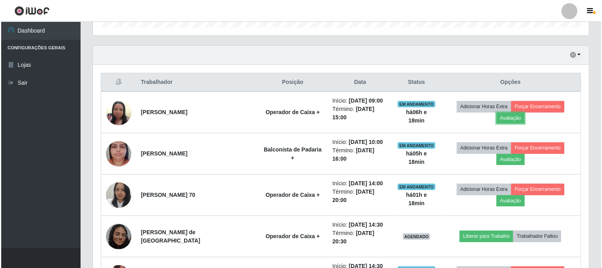
scroll to position [250, 0]
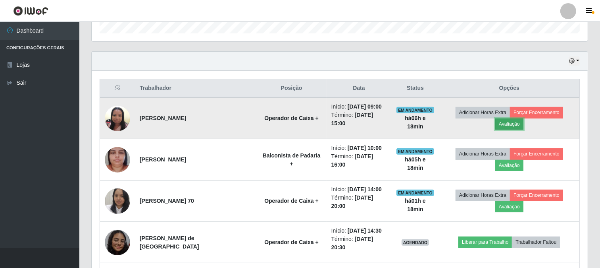
click at [524, 118] on button "Avaliação" at bounding box center [509, 123] width 28 height 11
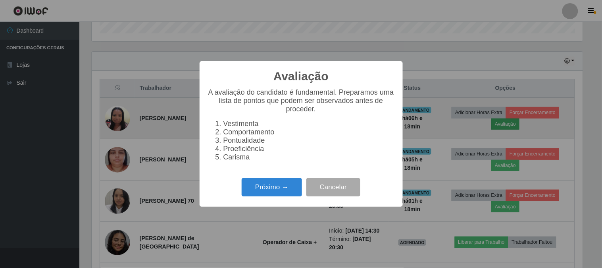
scroll to position [164, 491]
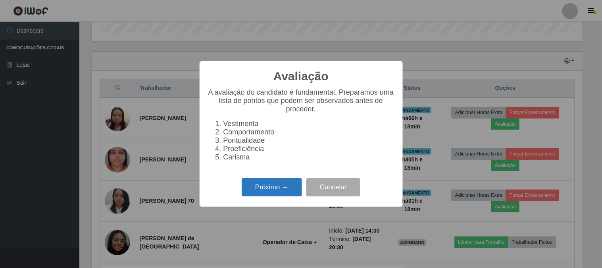
click at [286, 196] on button "Próximo →" at bounding box center [272, 187] width 60 height 19
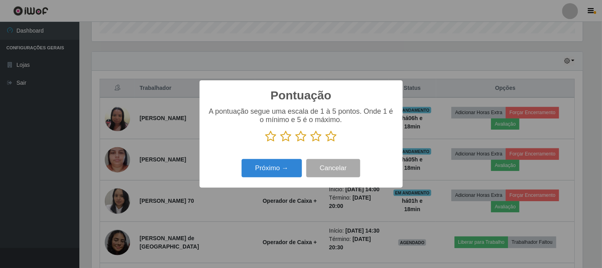
scroll to position [396796, 396469]
click at [333, 141] on icon at bounding box center [331, 136] width 11 height 12
click at [326, 142] on input "radio" at bounding box center [326, 142] width 0 height 0
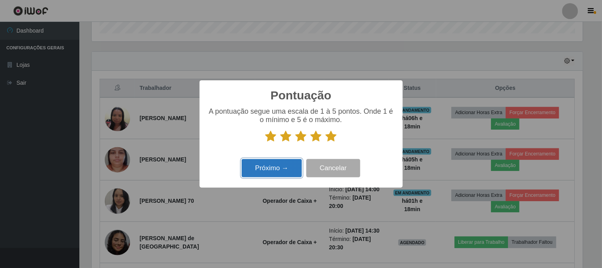
click at [288, 168] on button "Próximo →" at bounding box center [272, 168] width 60 height 19
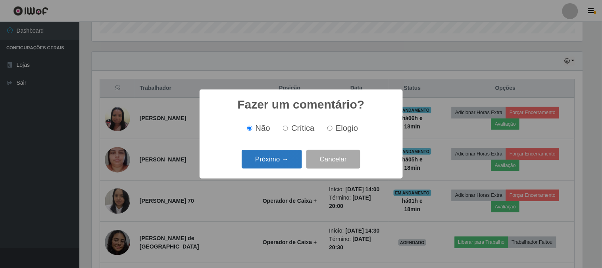
click at [288, 164] on button "Próximo →" at bounding box center [272, 159] width 60 height 19
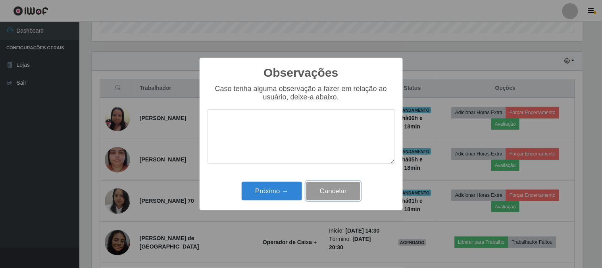
click at [334, 191] on button "Cancelar" at bounding box center [333, 190] width 54 height 19
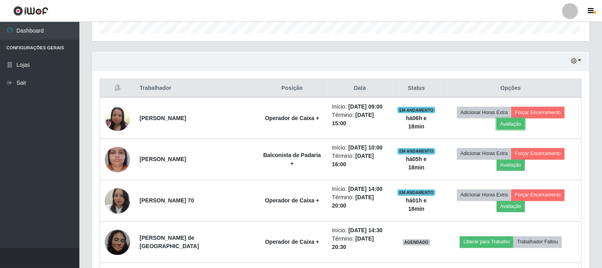
scroll to position [164, 496]
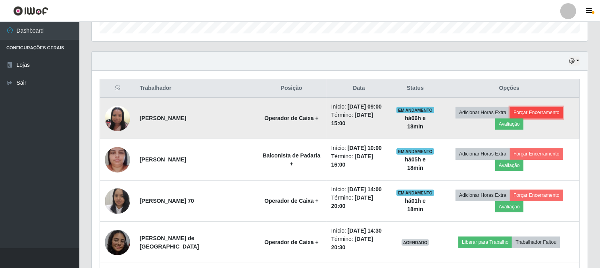
click at [531, 110] on button "Forçar Encerramento" at bounding box center [536, 112] width 53 height 11
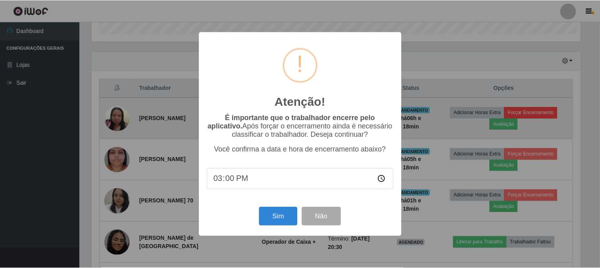
scroll to position [164, 491]
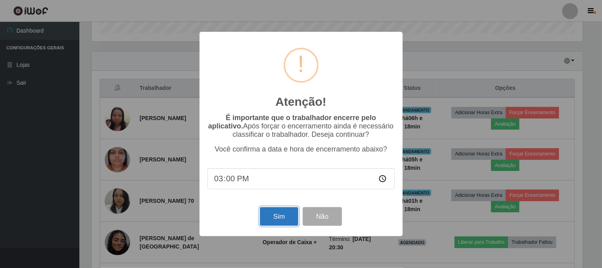
click at [282, 223] on button "Sim" at bounding box center [279, 216] width 39 height 19
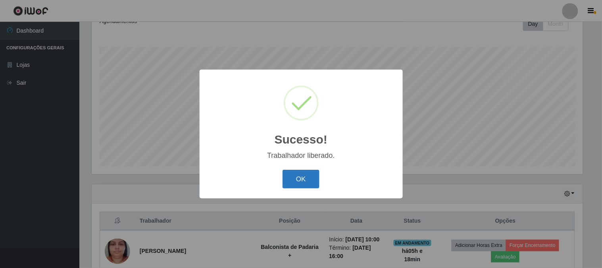
click at [304, 183] on button "OK" at bounding box center [301, 179] width 37 height 19
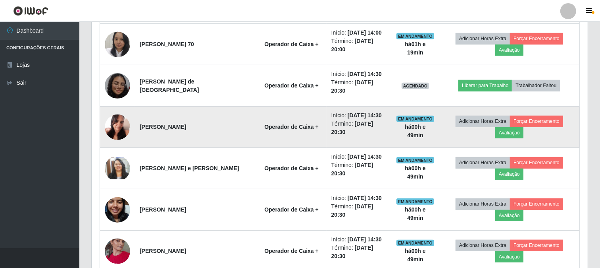
scroll to position [366, 0]
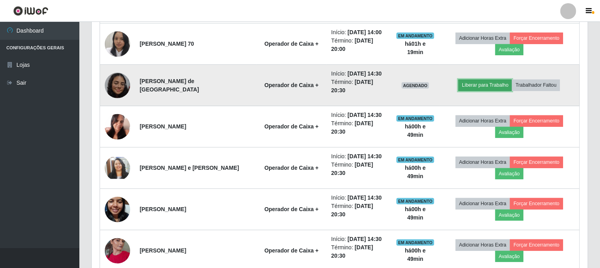
click at [481, 79] on button "Liberar para Trabalho" at bounding box center [485, 84] width 54 height 11
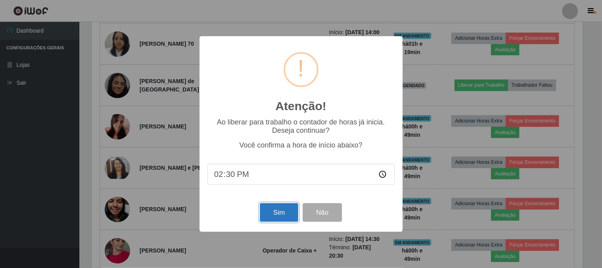
click at [283, 215] on button "Sim" at bounding box center [279, 212] width 39 height 19
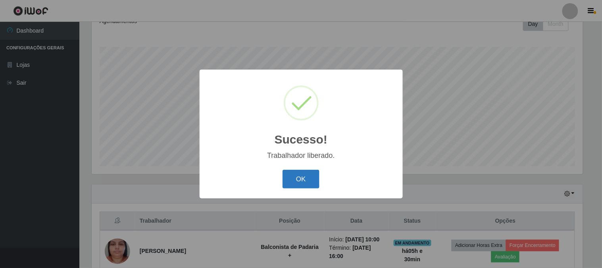
click at [310, 176] on button "OK" at bounding box center [301, 179] width 37 height 19
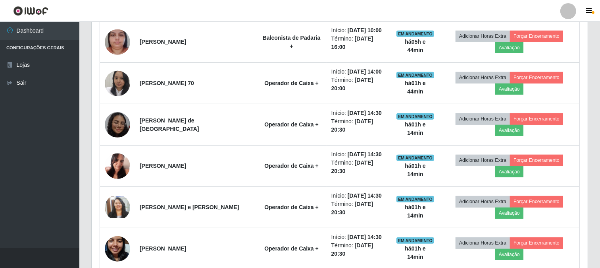
scroll to position [335, 0]
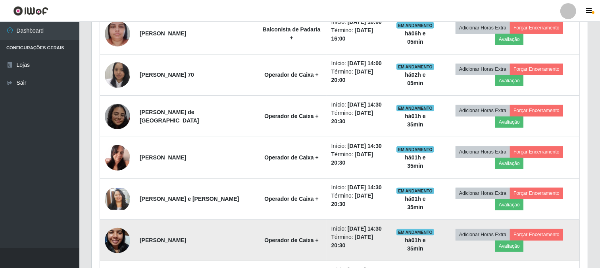
click at [187, 220] on td "[PERSON_NAME]" at bounding box center [195, 240] width 121 height 41
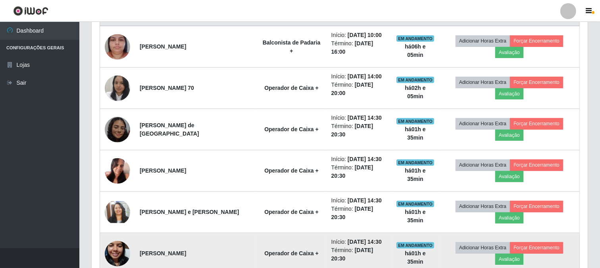
scroll to position [278, 0]
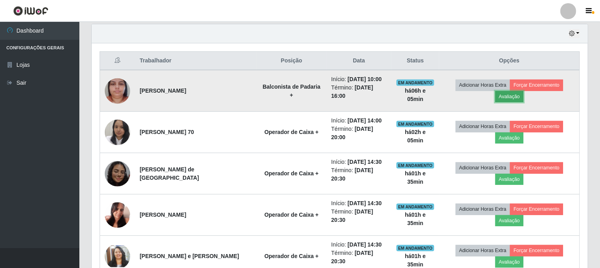
click at [524, 91] on button "Avaliação" at bounding box center [509, 96] width 28 height 11
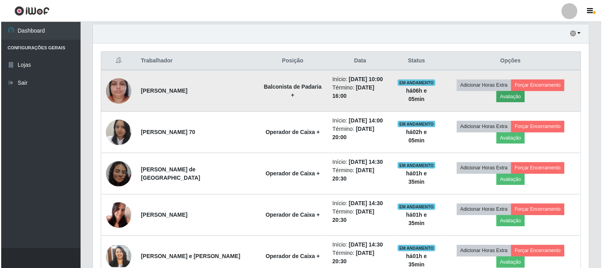
scroll to position [164, 491]
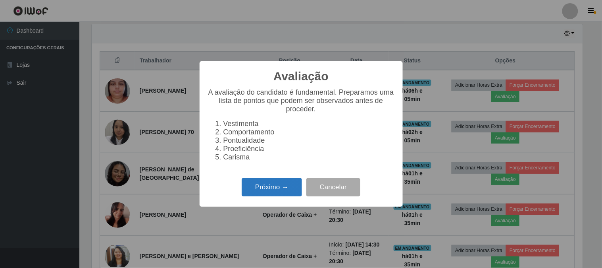
click at [255, 192] on button "Próximo →" at bounding box center [272, 187] width 60 height 19
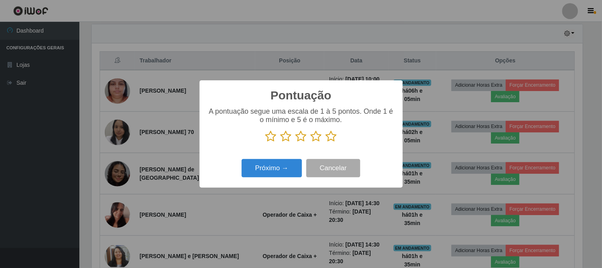
click at [334, 135] on icon at bounding box center [331, 136] width 11 height 12
click at [326, 142] on input "radio" at bounding box center [326, 142] width 0 height 0
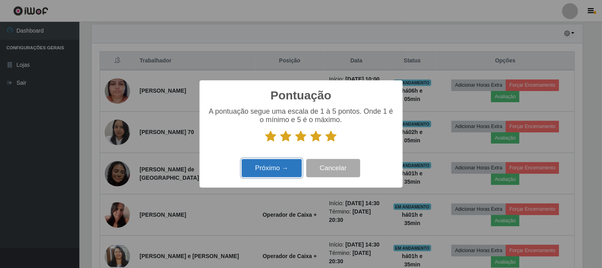
click at [269, 167] on button "Próximo →" at bounding box center [272, 168] width 60 height 19
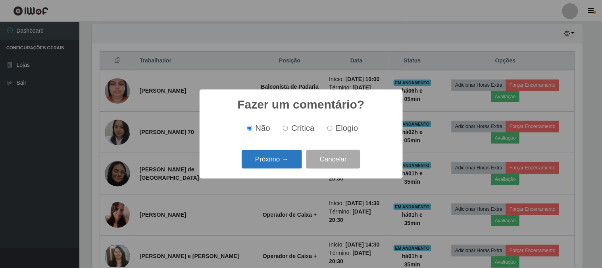
click at [276, 161] on button "Próximo →" at bounding box center [272, 159] width 60 height 19
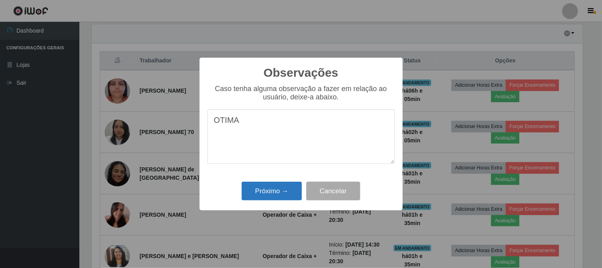
type textarea "OTIMA"
click at [272, 195] on button "Próximo →" at bounding box center [272, 190] width 60 height 19
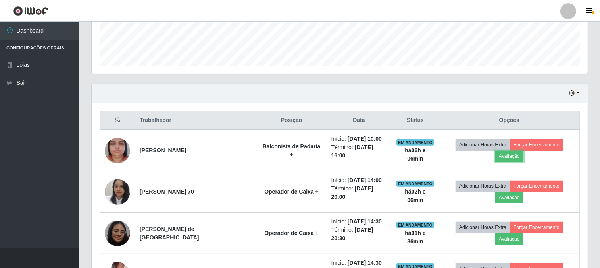
scroll to position [233, 0]
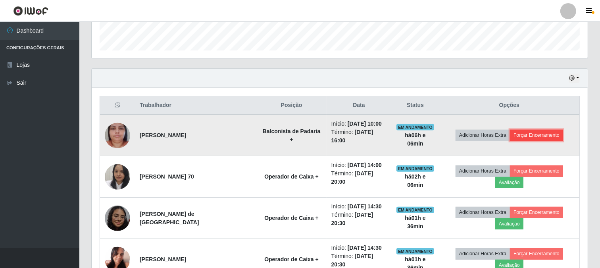
click at [535, 130] on button "Forçar Encerramento" at bounding box center [536, 134] width 53 height 11
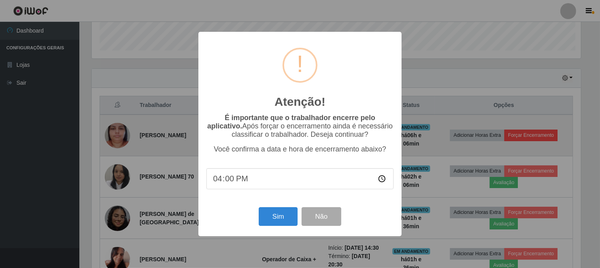
scroll to position [164, 491]
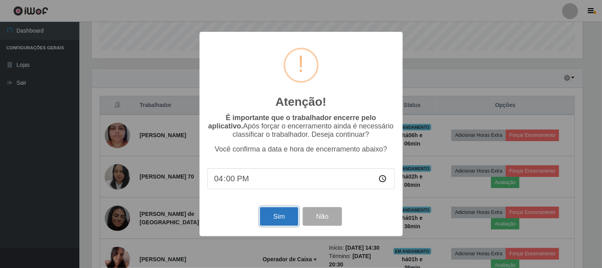
click at [279, 216] on button "Sim" at bounding box center [279, 216] width 39 height 19
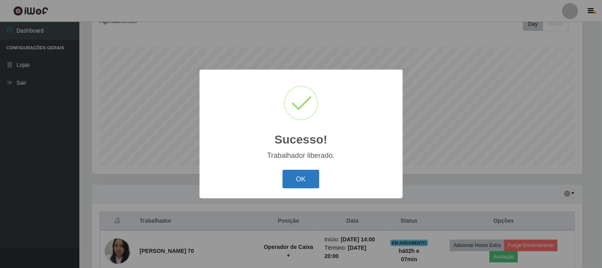
click at [302, 179] on button "OK" at bounding box center [301, 179] width 37 height 19
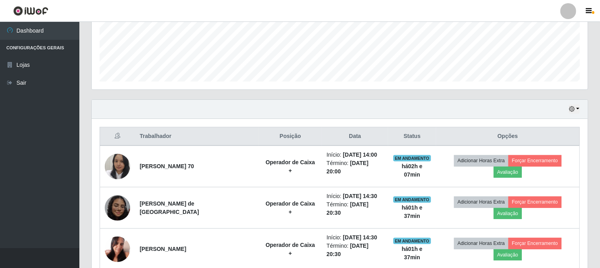
scroll to position [206, 0]
